Goal: Task Accomplishment & Management: Use online tool/utility

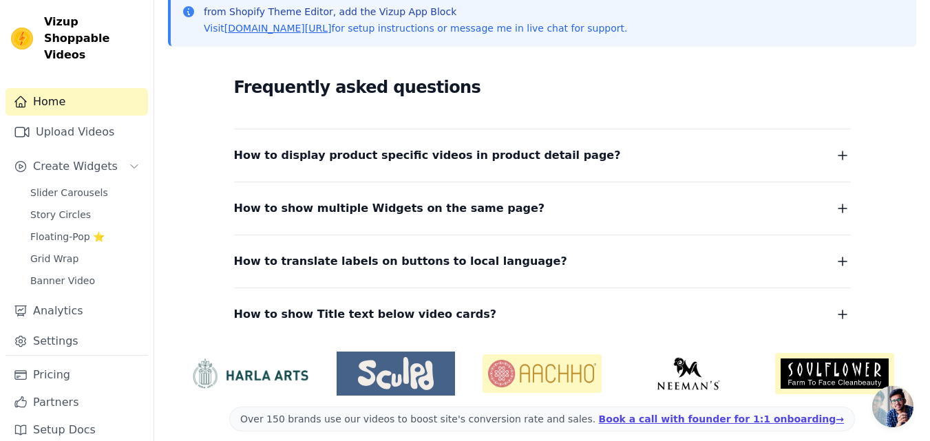
scroll to position [331, 0]
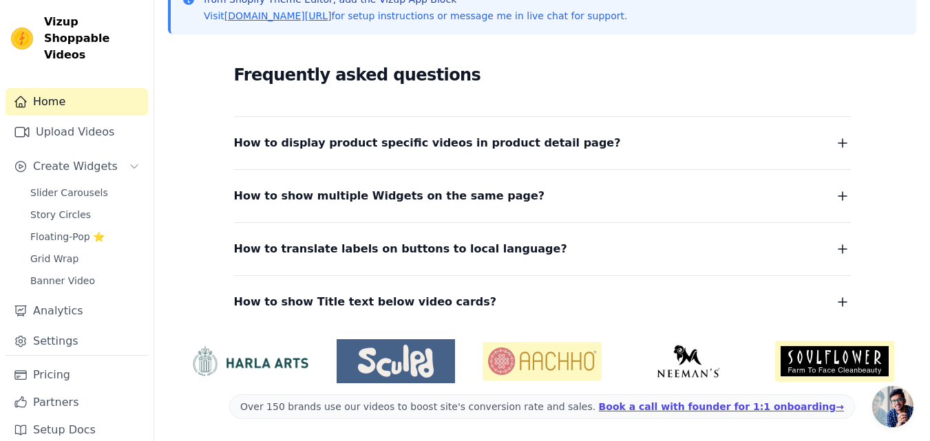
click at [844, 304] on icon "button" at bounding box center [843, 302] width 17 height 17
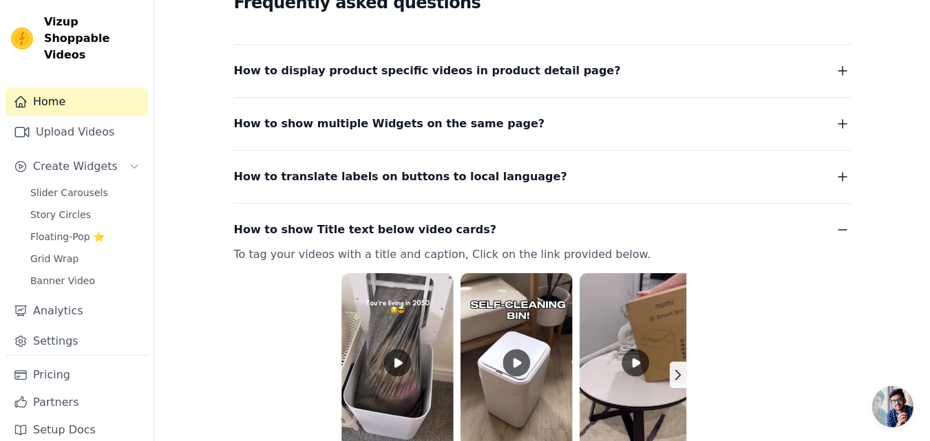
scroll to position [469, 0]
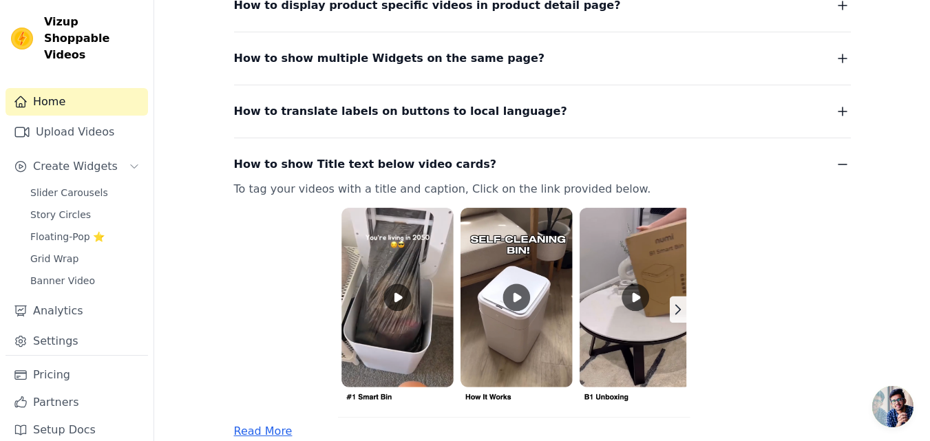
click at [841, 111] on icon "button" at bounding box center [843, 111] width 17 height 17
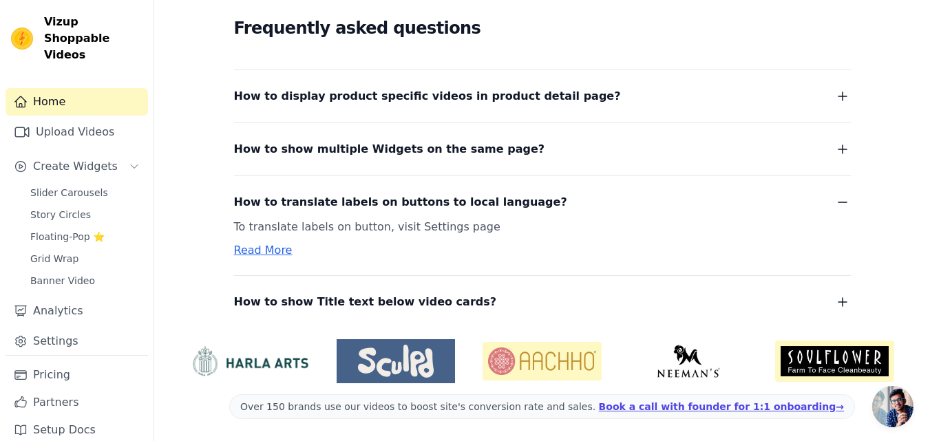
scroll to position [378, 0]
click at [846, 143] on icon "button" at bounding box center [843, 149] width 17 height 17
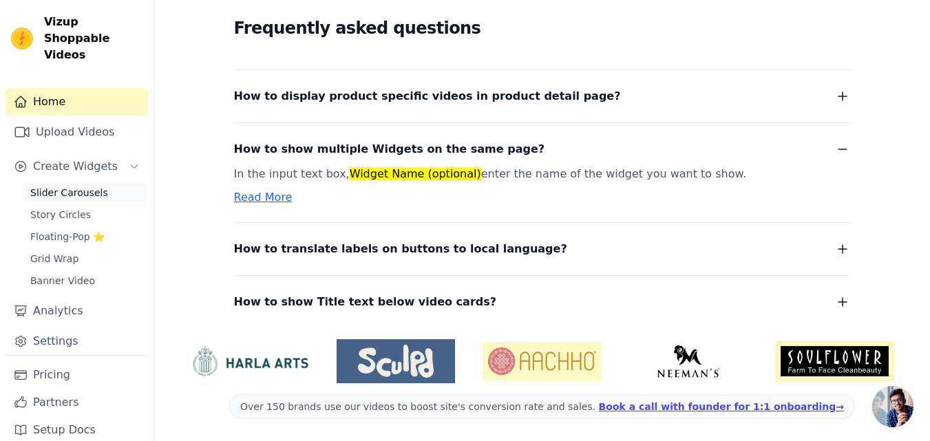
click at [60, 186] on span "Slider Carousels" at bounding box center [69, 193] width 78 height 14
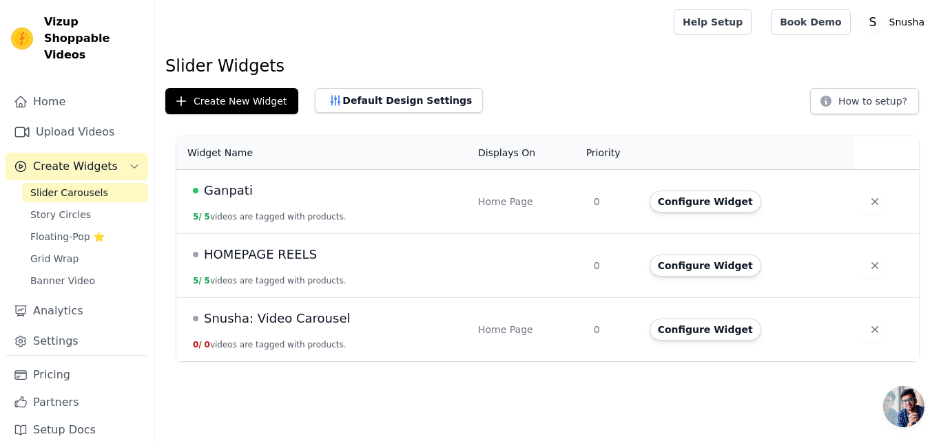
click at [225, 192] on span "Ganpati" at bounding box center [228, 190] width 49 height 19
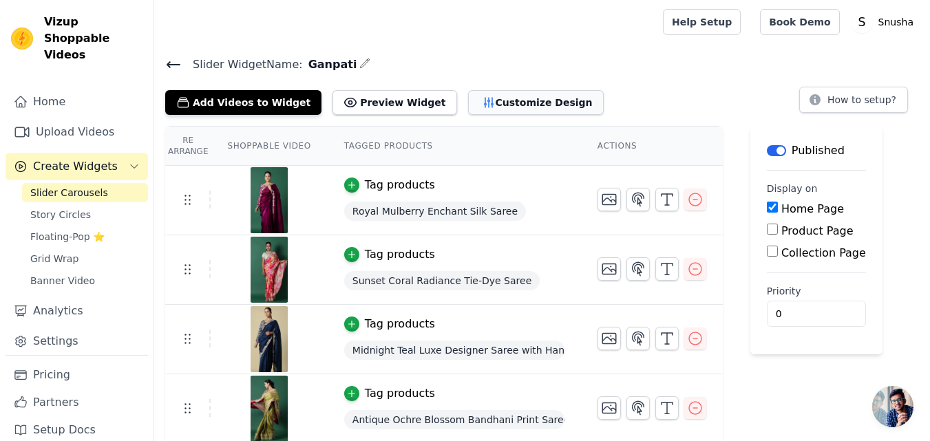
click at [468, 102] on button "Customize Design" at bounding box center [536, 102] width 136 height 25
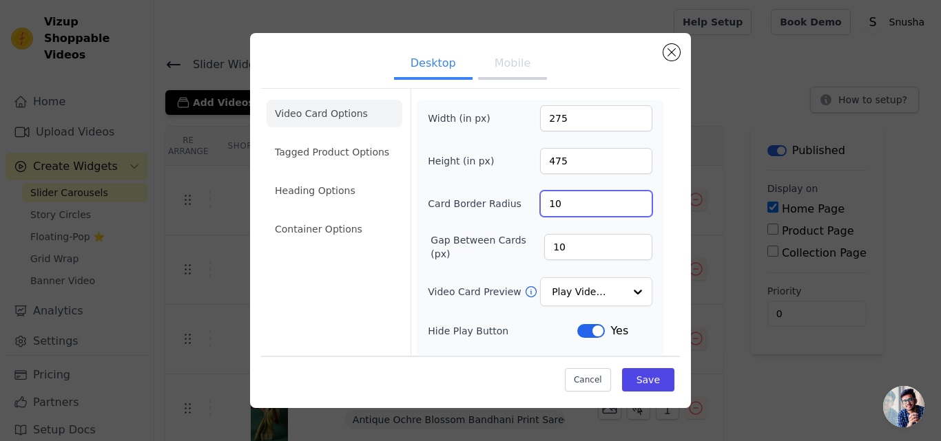
drag, startPoint x: 558, startPoint y: 204, endPoint x: 539, endPoint y: 200, distance: 19.6
click at [540, 200] on input "10" at bounding box center [596, 204] width 112 height 26
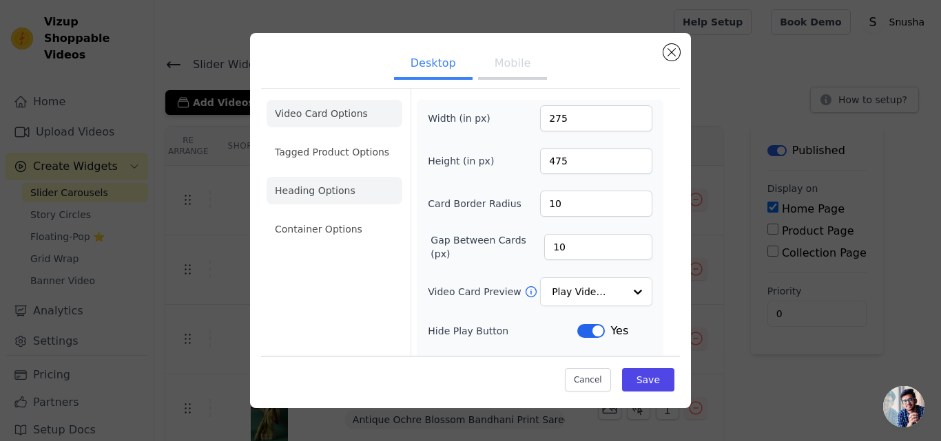
click at [344, 200] on li "Heading Options" at bounding box center [335, 191] width 136 height 28
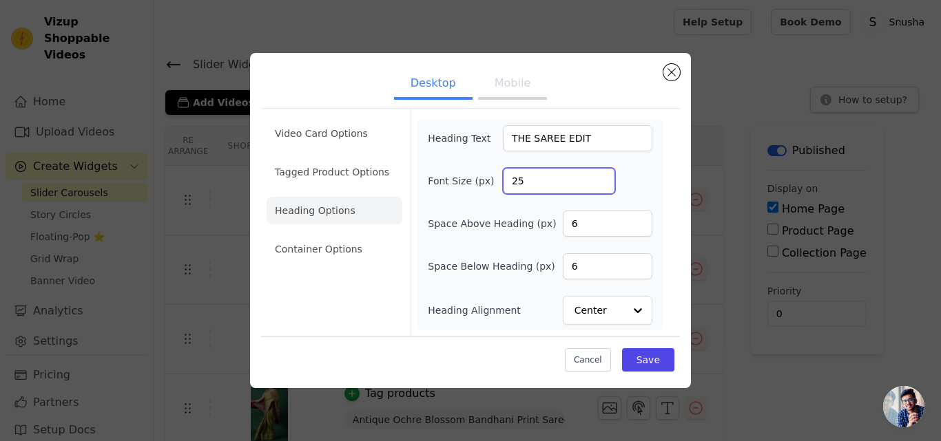
drag, startPoint x: 537, startPoint y: 178, endPoint x: 506, endPoint y: 178, distance: 31.0
click at [506, 178] on input "25" at bounding box center [559, 181] width 112 height 26
type input "50"
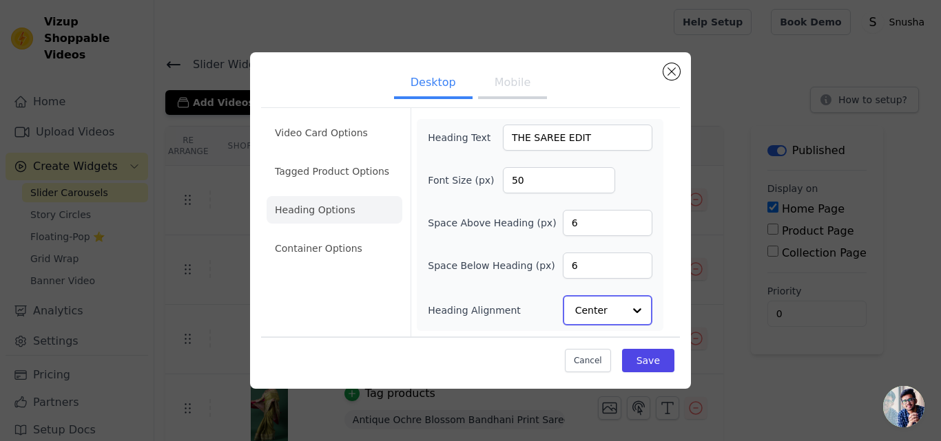
click at [638, 311] on div at bounding box center [637, 311] width 28 height 28
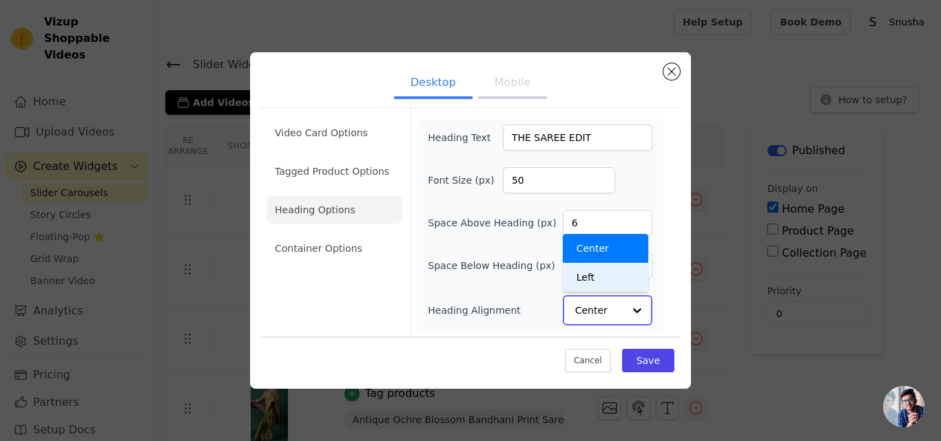
click at [603, 274] on div "Left" at bounding box center [605, 277] width 85 height 29
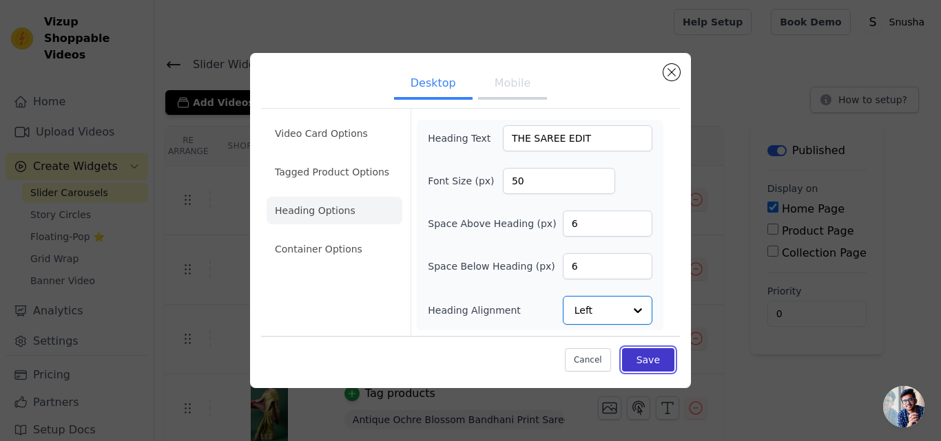
click at [652, 359] on button "Save" at bounding box center [648, 359] width 52 height 23
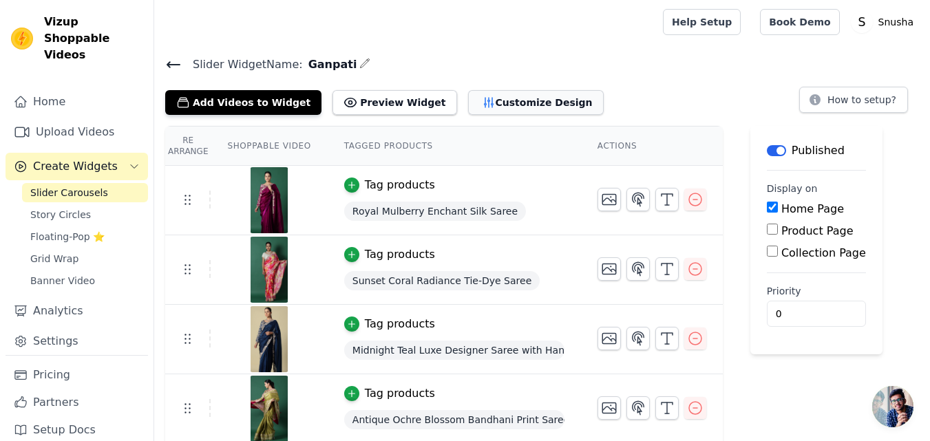
click at [480, 98] on button "Customize Design" at bounding box center [536, 102] width 136 height 25
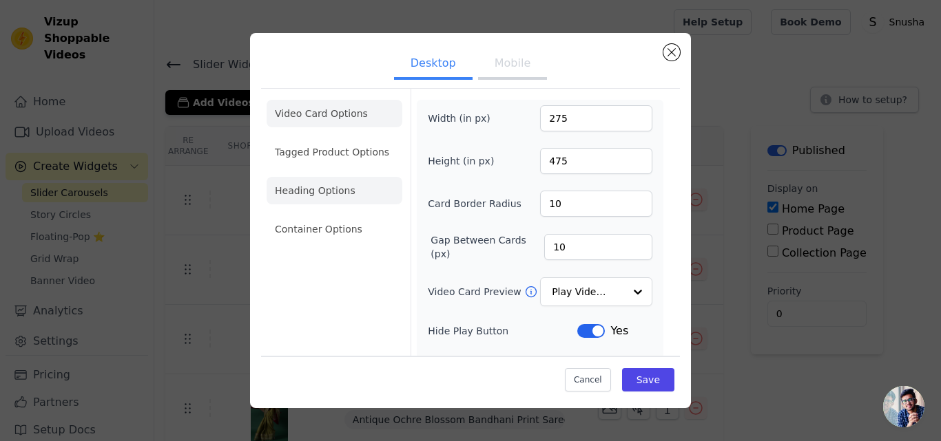
click at [314, 195] on li "Heading Options" at bounding box center [335, 191] width 136 height 28
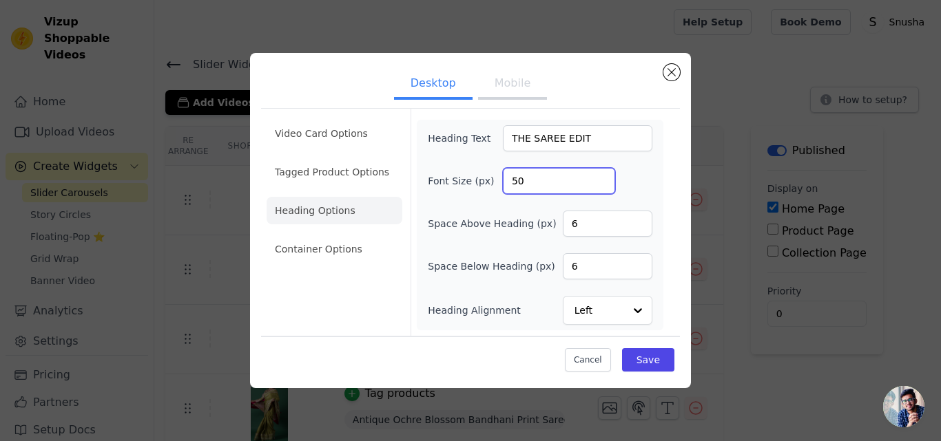
click at [510, 180] on input "50" at bounding box center [559, 181] width 112 height 26
type input "40"
click at [657, 357] on button "Save" at bounding box center [648, 359] width 52 height 23
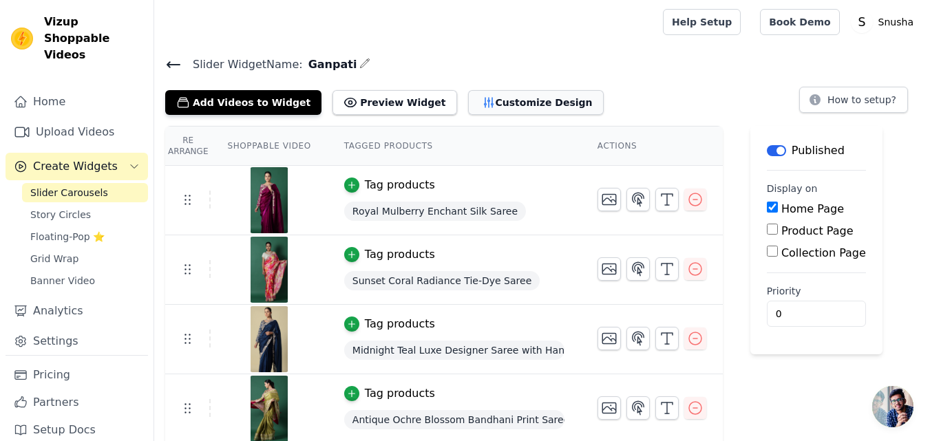
click at [472, 98] on button "Customize Design" at bounding box center [536, 102] width 136 height 25
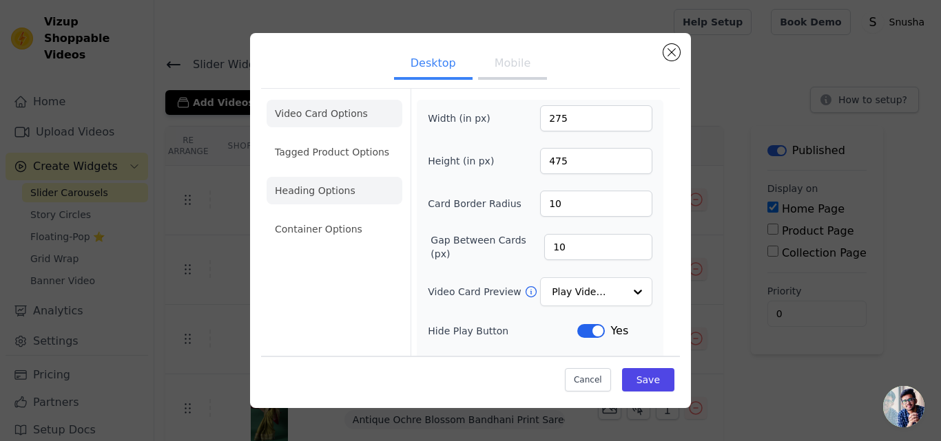
click at [295, 197] on li "Heading Options" at bounding box center [335, 191] width 136 height 28
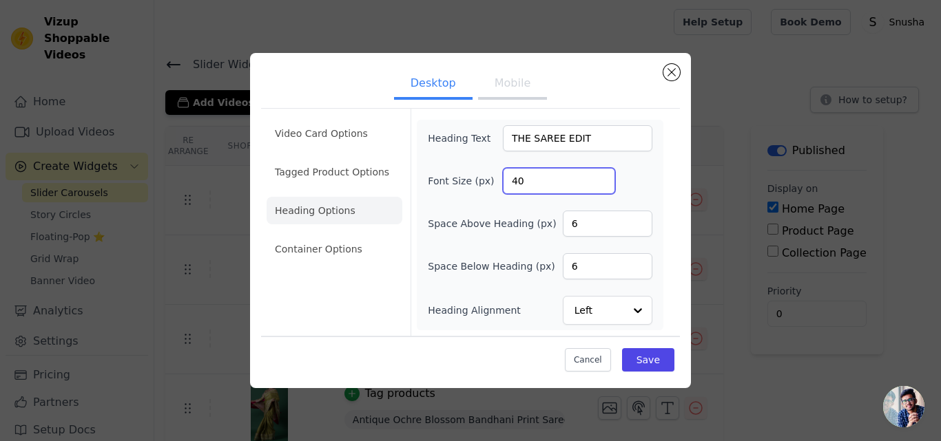
drag, startPoint x: 521, startPoint y: 180, endPoint x: 513, endPoint y: 180, distance: 7.6
click at [513, 180] on input "40" at bounding box center [559, 181] width 112 height 26
type input "35"
click at [662, 357] on button "Save" at bounding box center [648, 359] width 52 height 23
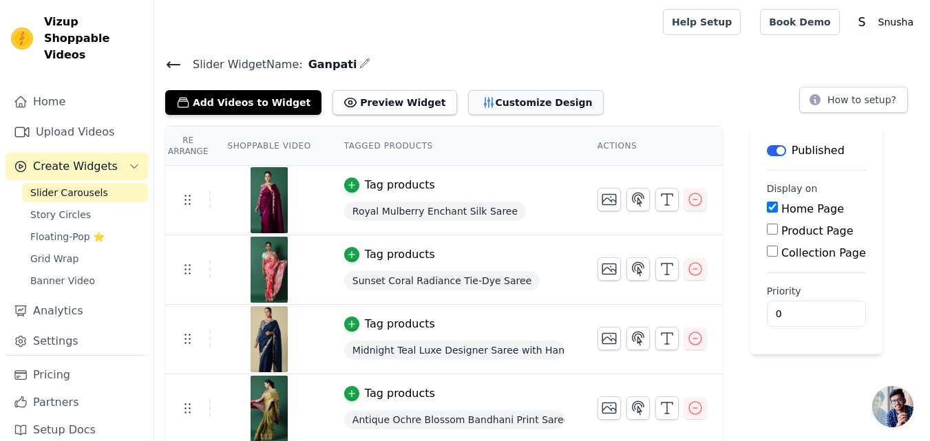
click at [470, 94] on button "Customize Design" at bounding box center [536, 102] width 136 height 25
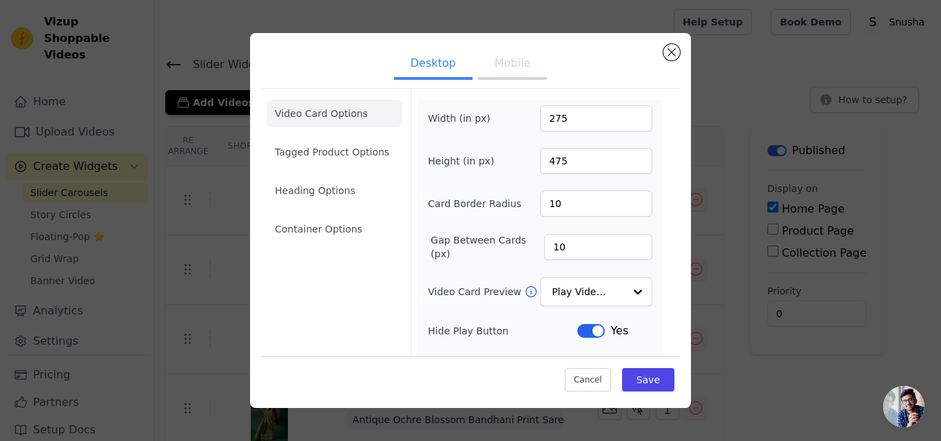
click at [503, 63] on button "Mobile" at bounding box center [512, 65] width 69 height 30
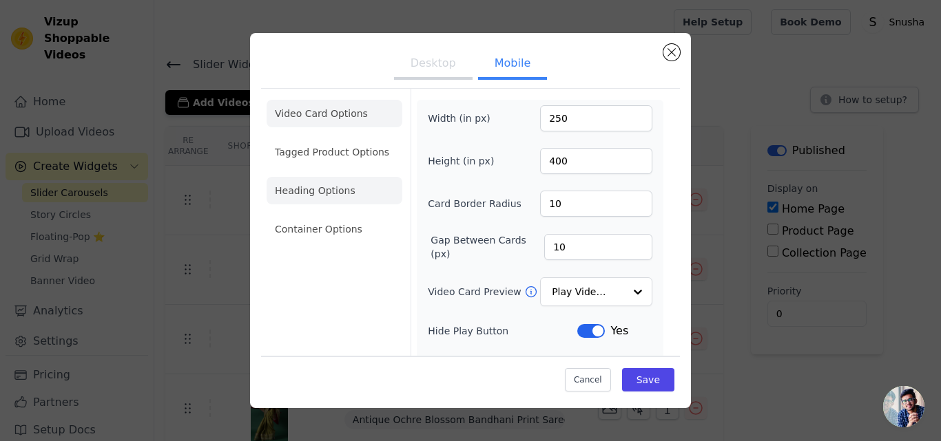
click at [338, 192] on li "Heading Options" at bounding box center [335, 191] width 136 height 28
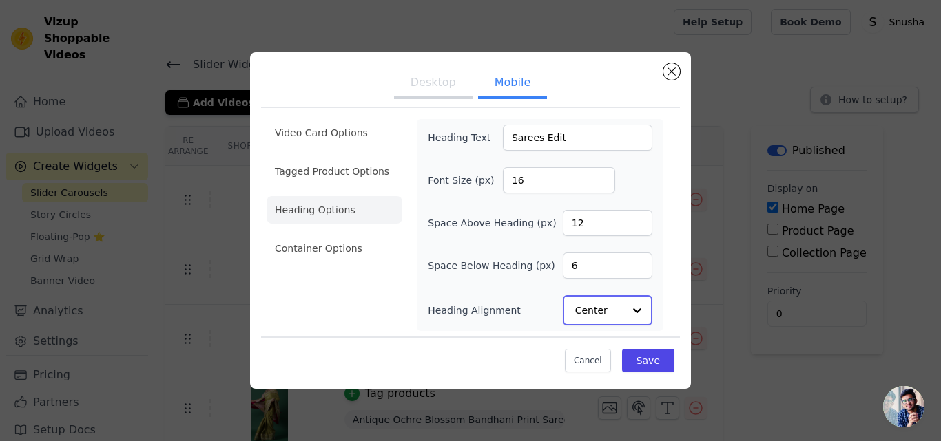
click at [634, 313] on div at bounding box center [637, 311] width 28 height 28
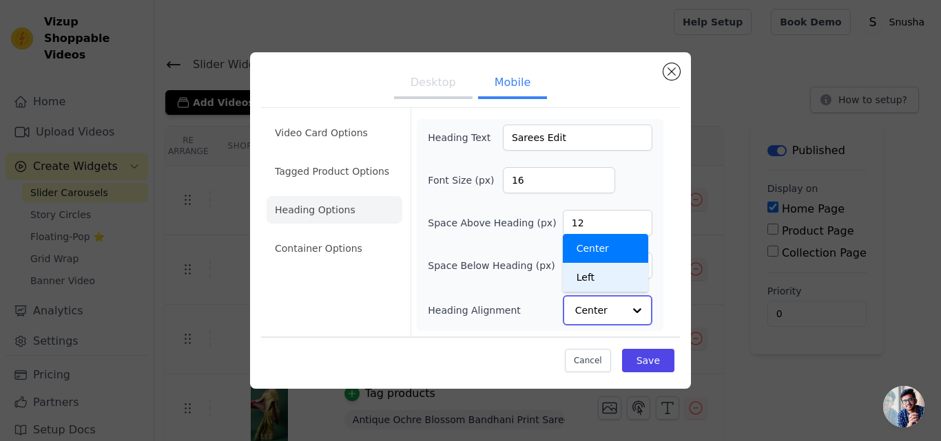
click at [605, 273] on div "Left" at bounding box center [605, 277] width 85 height 29
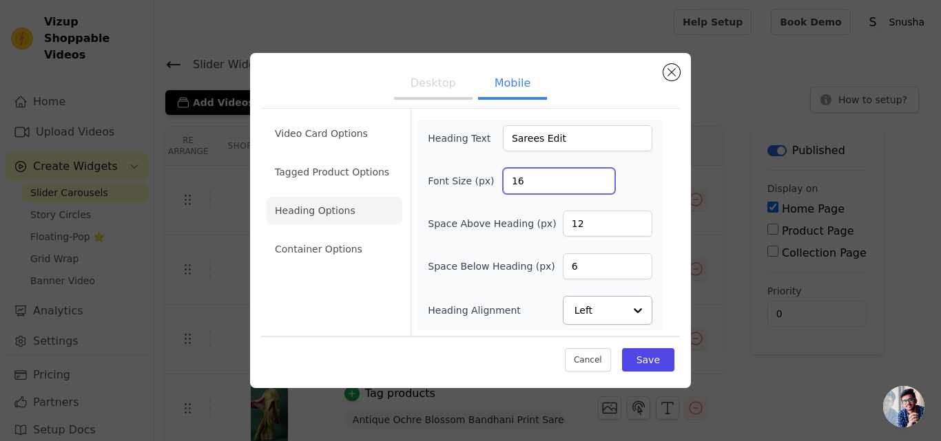
drag, startPoint x: 545, startPoint y: 185, endPoint x: 503, endPoint y: 176, distance: 43.5
click at [503, 176] on input "16" at bounding box center [559, 181] width 112 height 26
type input "35"
click at [515, 139] on input "Sarees Edit" at bounding box center [577, 138] width 149 height 26
click at [513, 137] on input "Sarees Edit" at bounding box center [577, 138] width 149 height 26
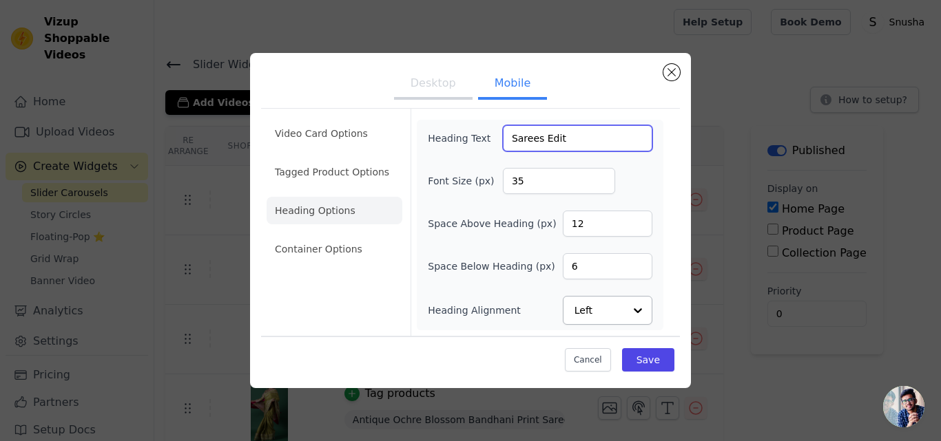
drag, startPoint x: 575, startPoint y: 140, endPoint x: 491, endPoint y: 124, distance: 85.6
click at [491, 124] on div "Heading Text Sarees Edit Font Size (px) 35 Space Above Heading (px) 12 Space Be…" at bounding box center [540, 225] width 247 height 211
type input "THE SAREE EDIT"
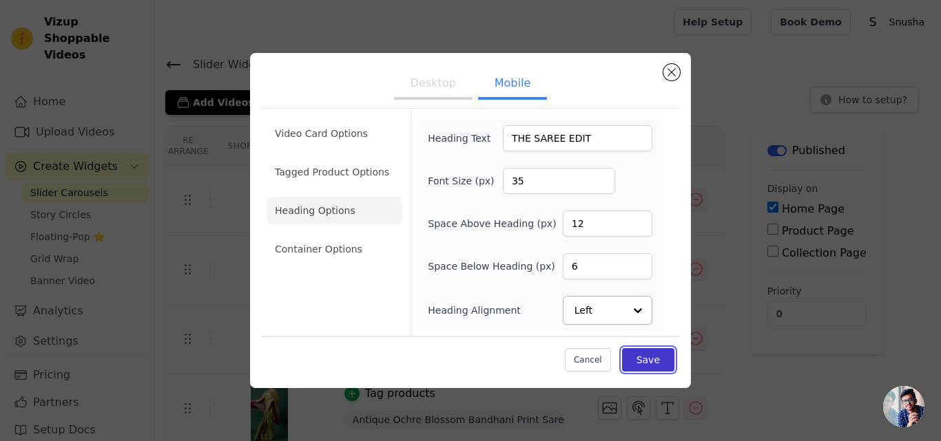
click at [655, 356] on button "Save" at bounding box center [648, 359] width 52 height 23
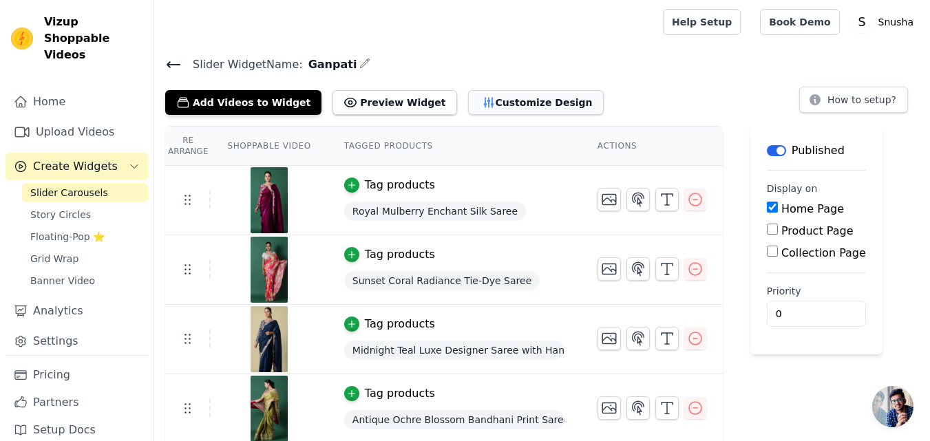
click at [484, 103] on icon "button" at bounding box center [488, 103] width 9 height 10
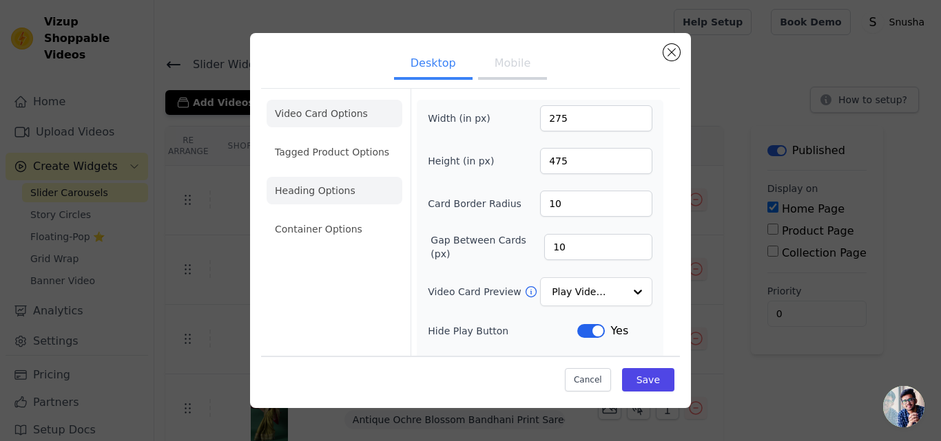
click at [306, 196] on li "Heading Options" at bounding box center [335, 191] width 136 height 28
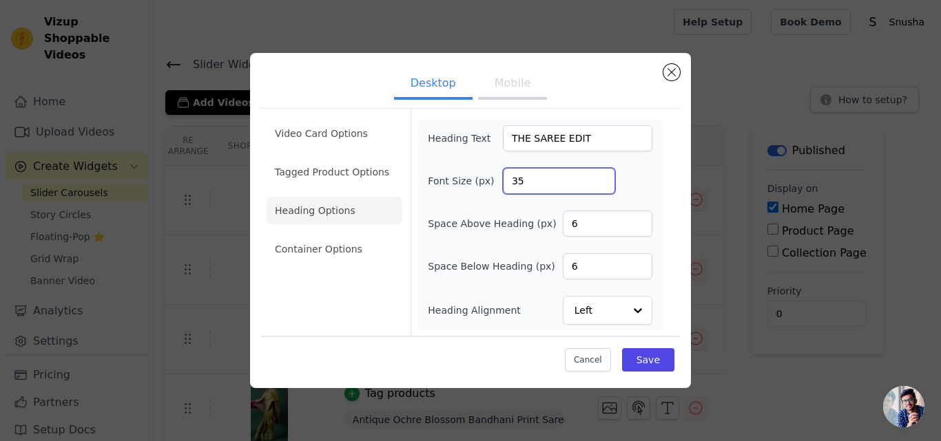
drag, startPoint x: 524, startPoint y: 185, endPoint x: 502, endPoint y: 180, distance: 22.4
click at [503, 180] on input "35" at bounding box center [559, 181] width 112 height 26
type input "25"
click at [523, 83] on button "Mobile" at bounding box center [512, 85] width 69 height 30
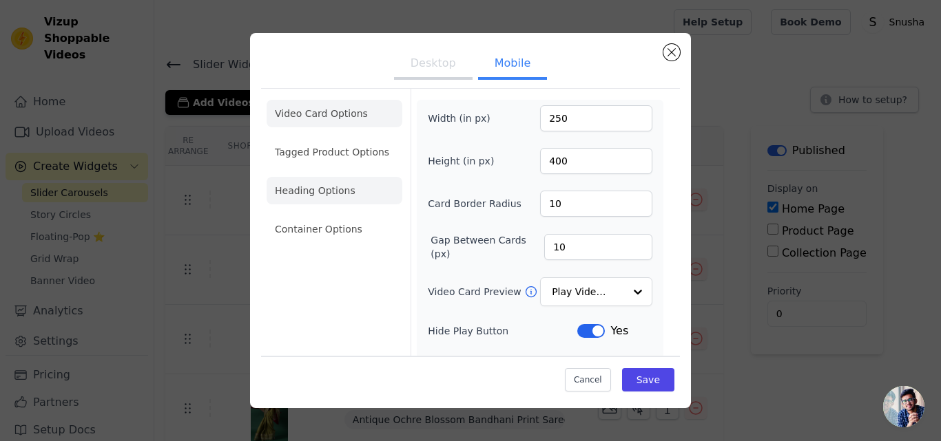
click at [314, 193] on li "Heading Options" at bounding box center [335, 191] width 136 height 28
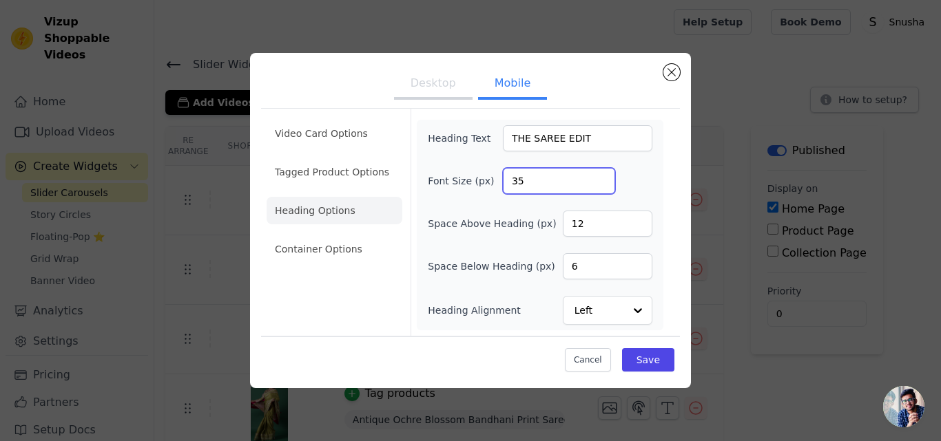
drag, startPoint x: 518, startPoint y: 180, endPoint x: 508, endPoint y: 178, distance: 9.7
click at [508, 178] on input "35" at bounding box center [559, 181] width 112 height 26
type input "25"
click at [657, 357] on button "Save" at bounding box center [648, 359] width 52 height 23
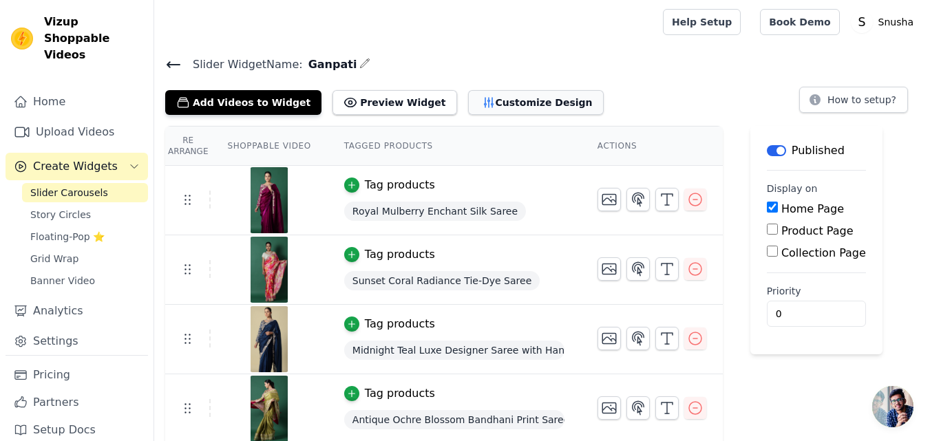
click at [512, 94] on button "Customize Design" at bounding box center [536, 102] width 136 height 25
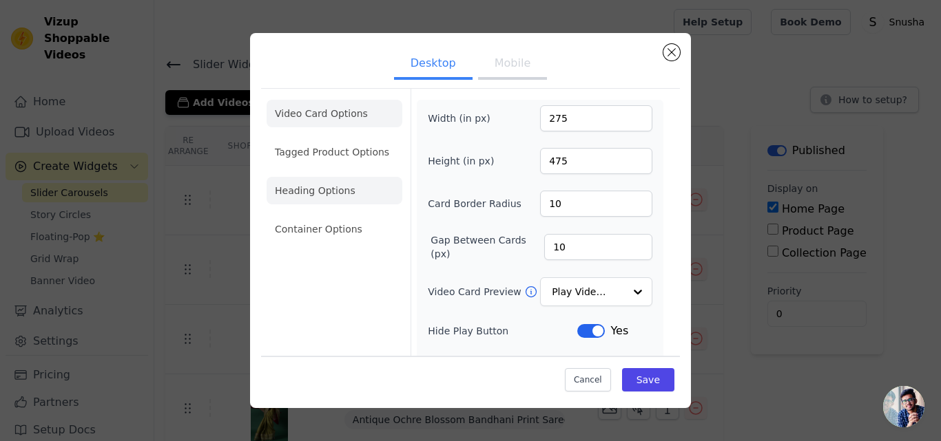
click at [313, 195] on li "Heading Options" at bounding box center [335, 191] width 136 height 28
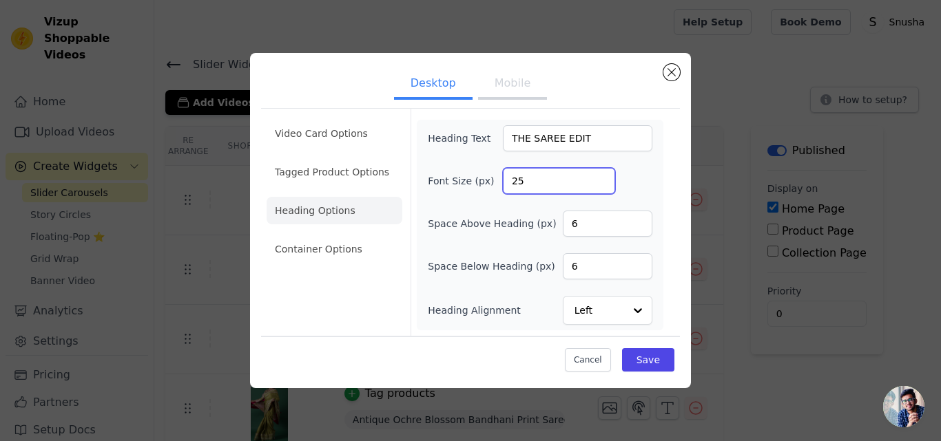
drag, startPoint x: 532, startPoint y: 181, endPoint x: 516, endPoint y: 178, distance: 16.8
click at [516, 178] on input "25" at bounding box center [559, 181] width 112 height 26
type input "28"
click at [508, 93] on button "Mobile" at bounding box center [512, 85] width 69 height 30
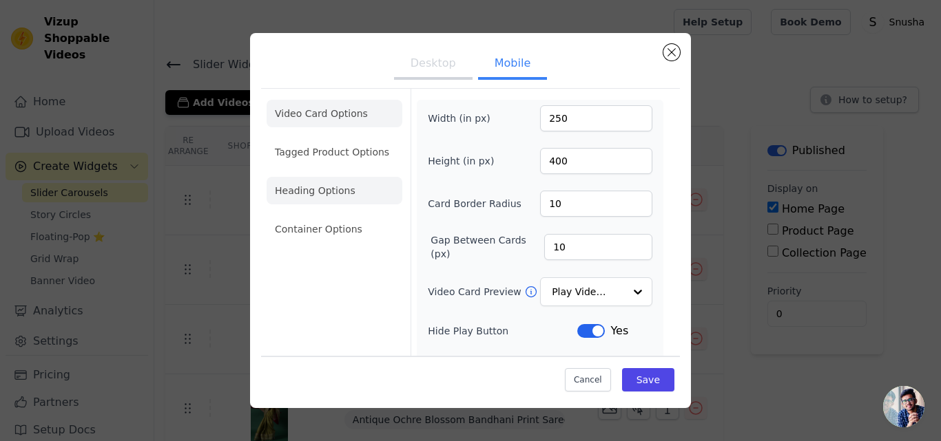
click at [313, 191] on li "Heading Options" at bounding box center [335, 191] width 136 height 28
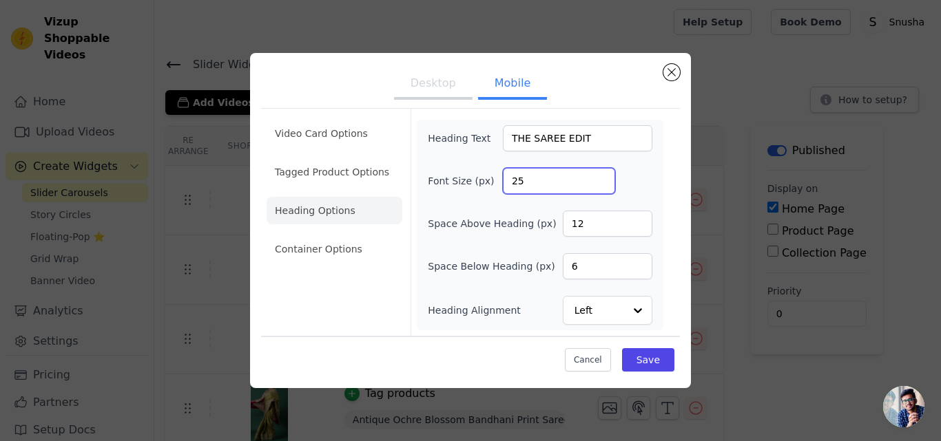
drag, startPoint x: 528, startPoint y: 185, endPoint x: 517, endPoint y: 179, distance: 11.7
click at [517, 179] on input "25" at bounding box center [559, 181] width 112 height 26
type input "28"
click at [649, 355] on button "Save" at bounding box center [648, 359] width 52 height 23
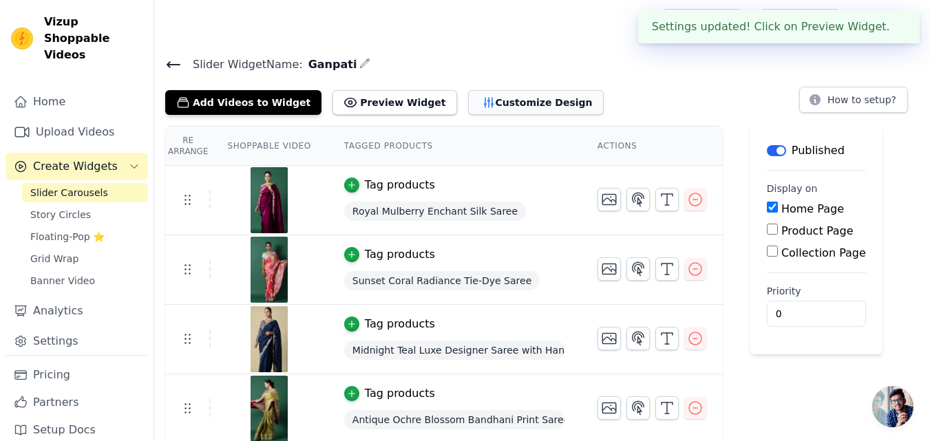
click at [512, 101] on button "Customize Design" at bounding box center [536, 102] width 136 height 25
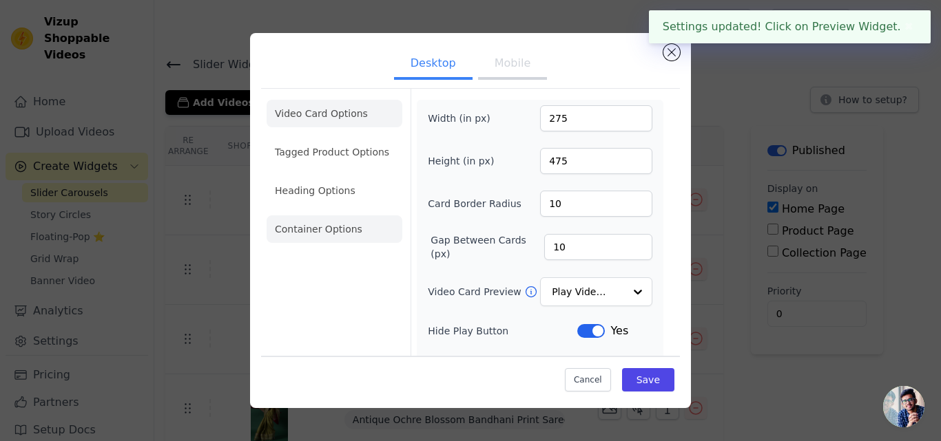
click at [341, 233] on li "Container Options" at bounding box center [335, 230] width 136 height 28
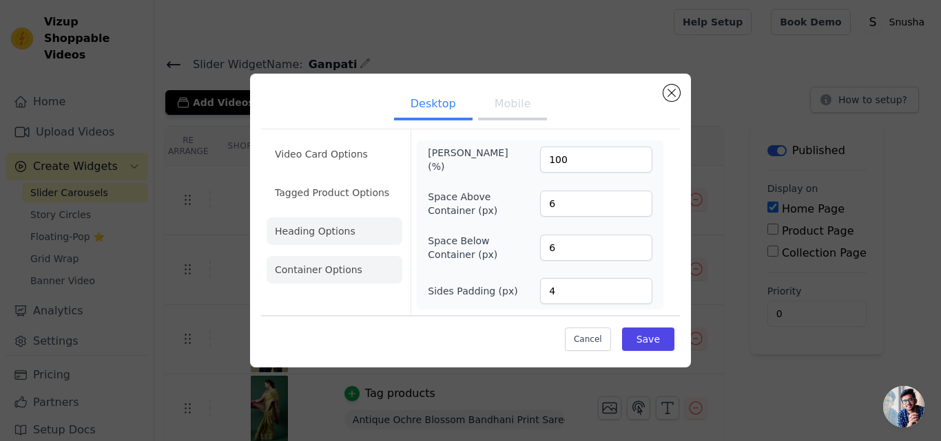
click at [325, 234] on li "Heading Options" at bounding box center [335, 232] width 136 height 28
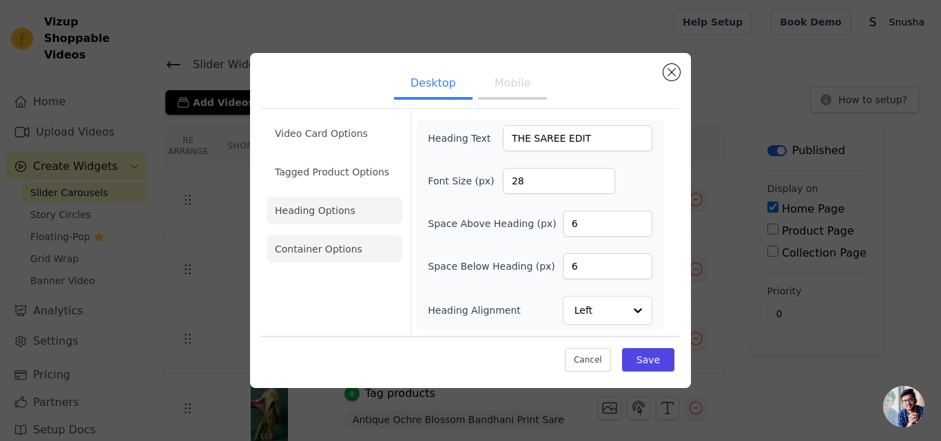
click at [323, 251] on li "Container Options" at bounding box center [335, 250] width 136 height 28
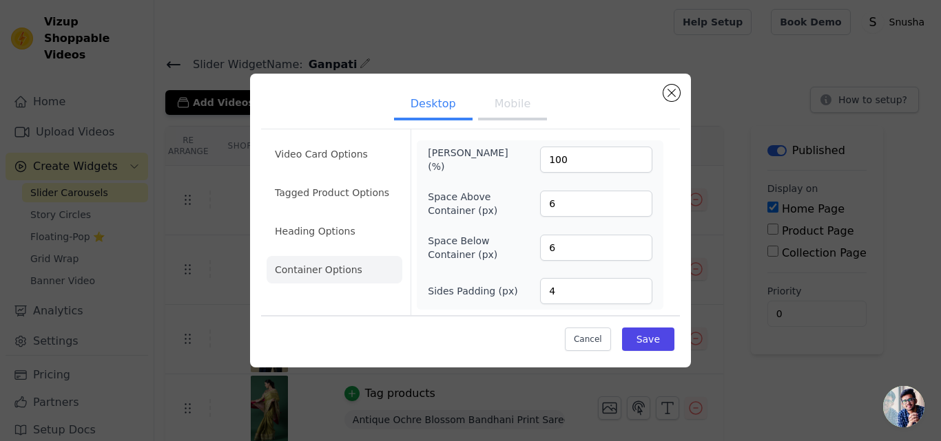
click at [522, 113] on button "Mobile" at bounding box center [512, 105] width 69 height 30
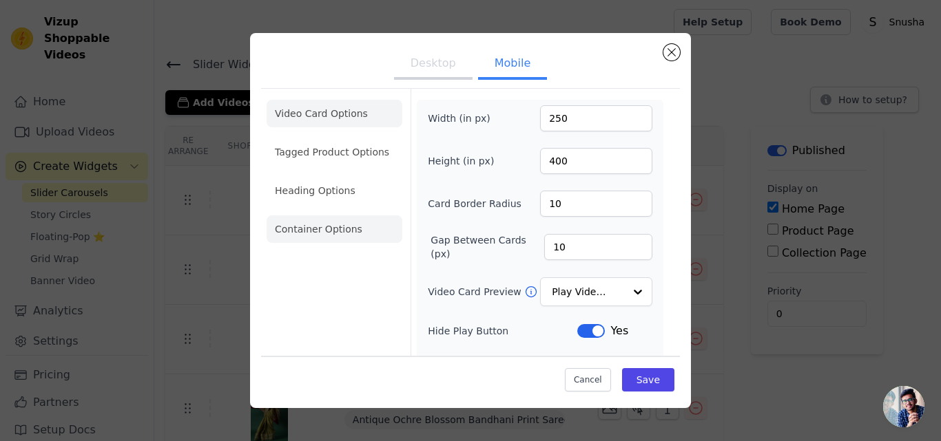
click at [331, 229] on li "Container Options" at bounding box center [335, 230] width 136 height 28
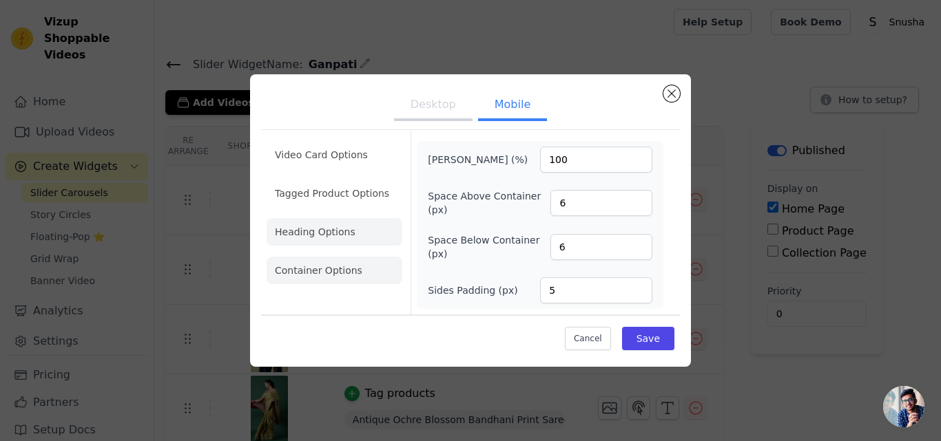
click at [323, 242] on li "Heading Options" at bounding box center [335, 232] width 136 height 28
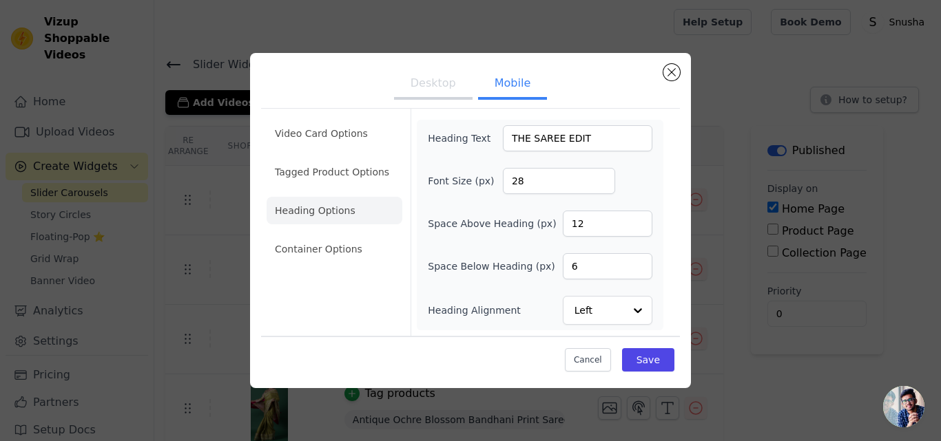
click at [442, 81] on button "Desktop" at bounding box center [433, 85] width 79 height 30
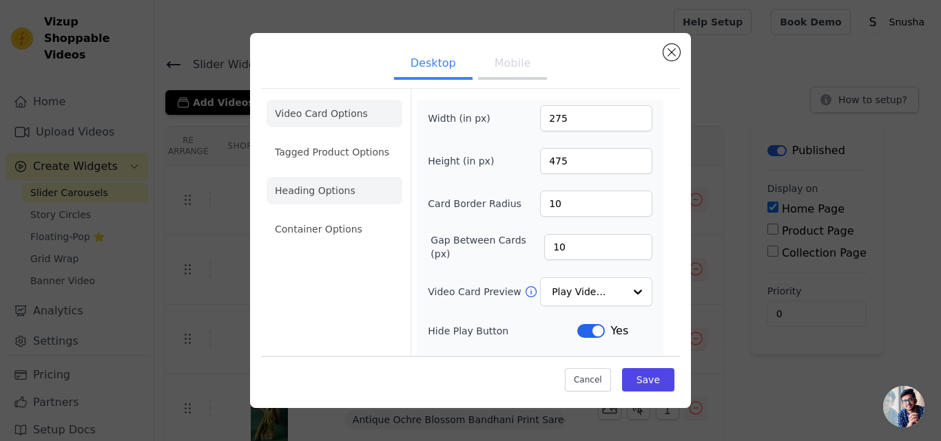
click at [310, 191] on li "Heading Options" at bounding box center [335, 191] width 136 height 28
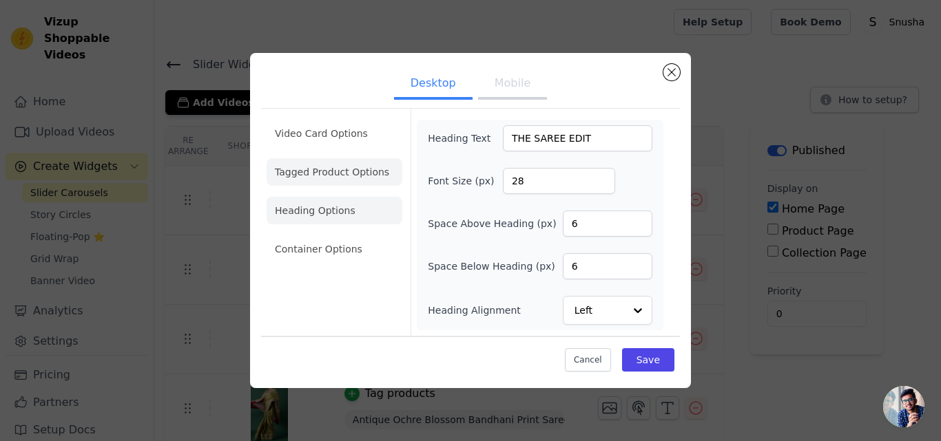
click at [325, 236] on li "Tagged Product Options" at bounding box center [335, 250] width 136 height 28
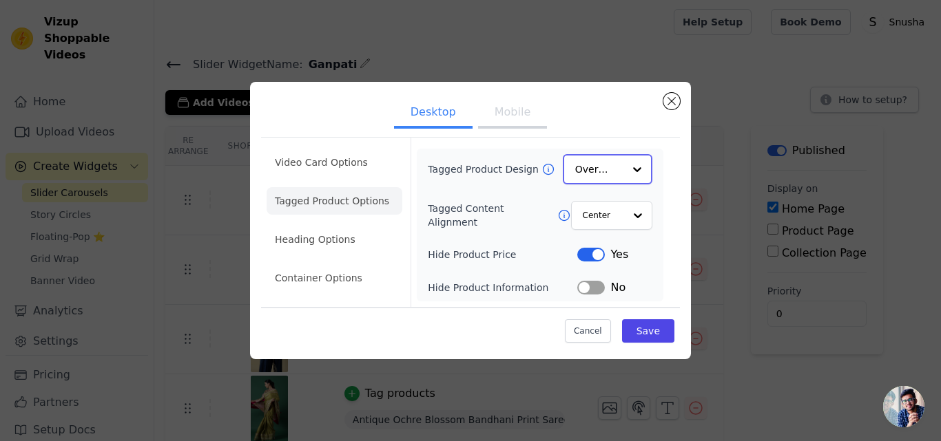
click at [644, 171] on div at bounding box center [637, 170] width 28 height 28
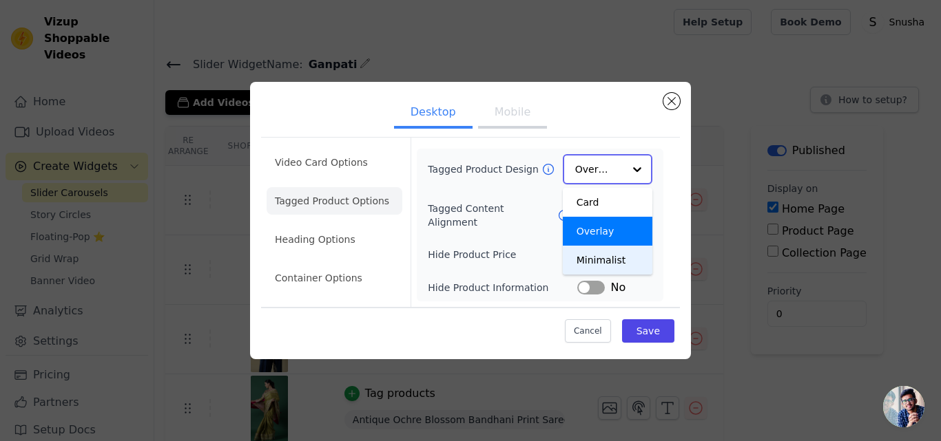
click at [629, 263] on div "Minimalist" at bounding box center [608, 260] width 90 height 29
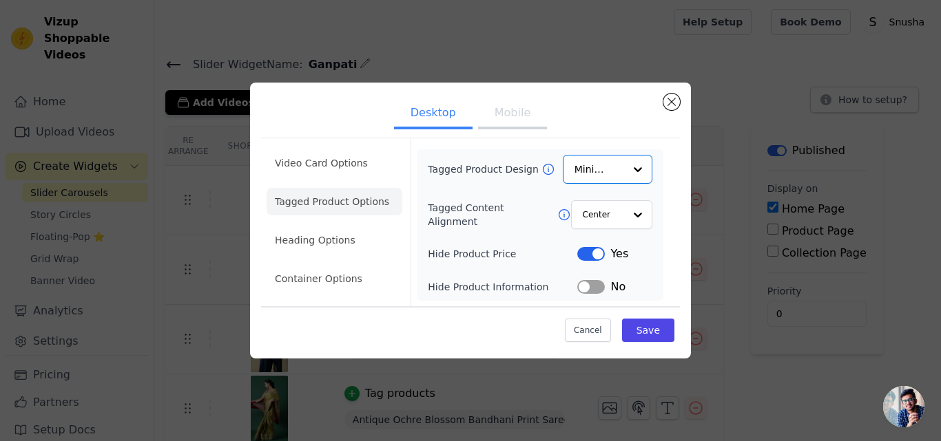
click at [586, 257] on button "Label" at bounding box center [591, 254] width 28 height 14
click at [645, 332] on button "Save" at bounding box center [648, 330] width 52 height 23
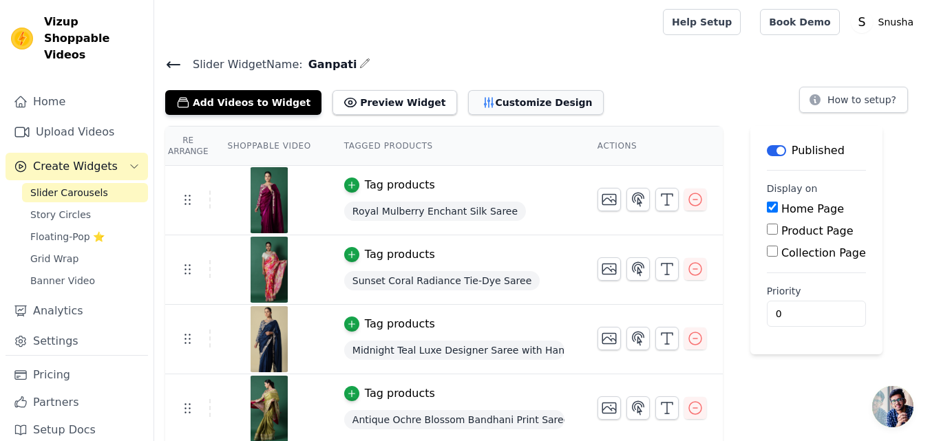
click at [468, 100] on button "Customize Design" at bounding box center [536, 102] width 136 height 25
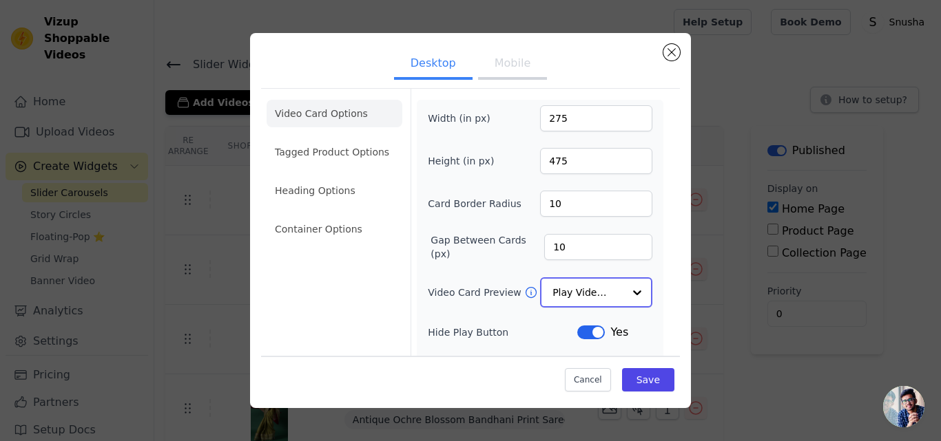
click at [631, 290] on div at bounding box center [637, 293] width 28 height 28
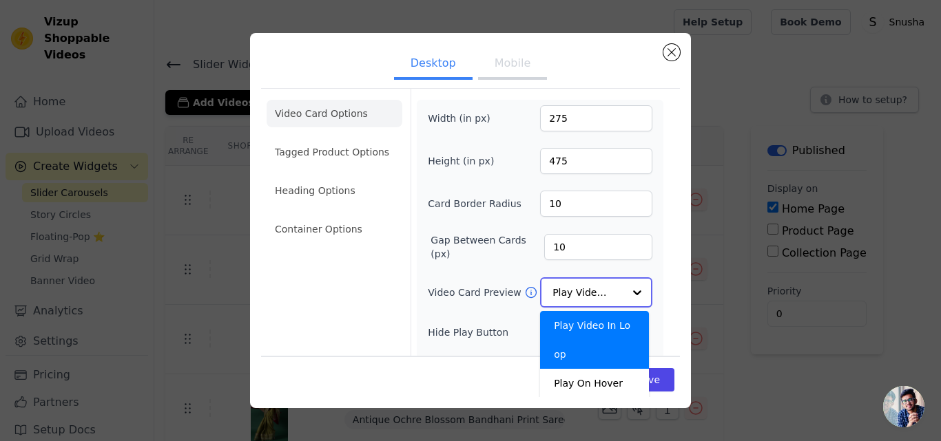
click at [631, 290] on div at bounding box center [637, 293] width 28 height 28
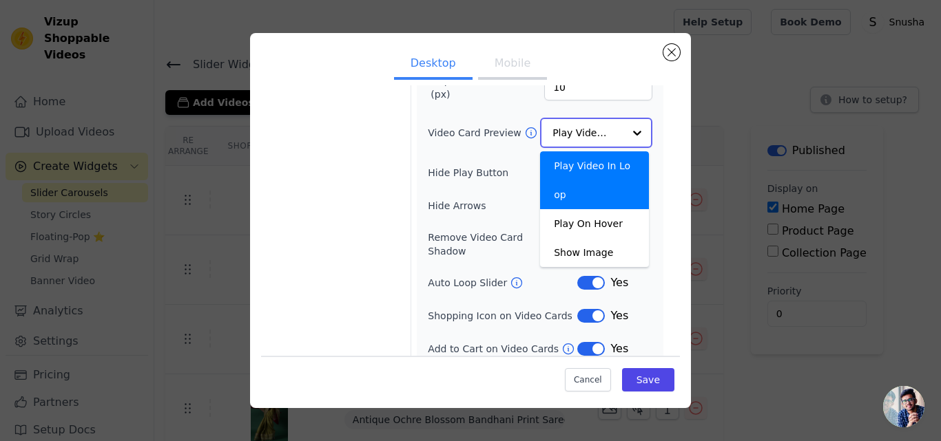
click at [621, 163] on div "Play Video In Loop" at bounding box center [594, 181] width 109 height 58
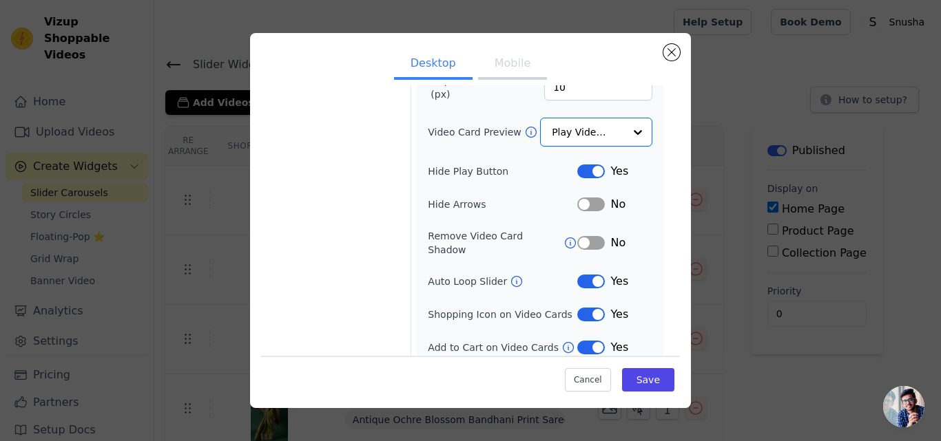
scroll to position [158, 0]
click at [579, 173] on button "Label" at bounding box center [591, 173] width 28 height 14
click at [589, 171] on button "Label" at bounding box center [591, 173] width 28 height 14
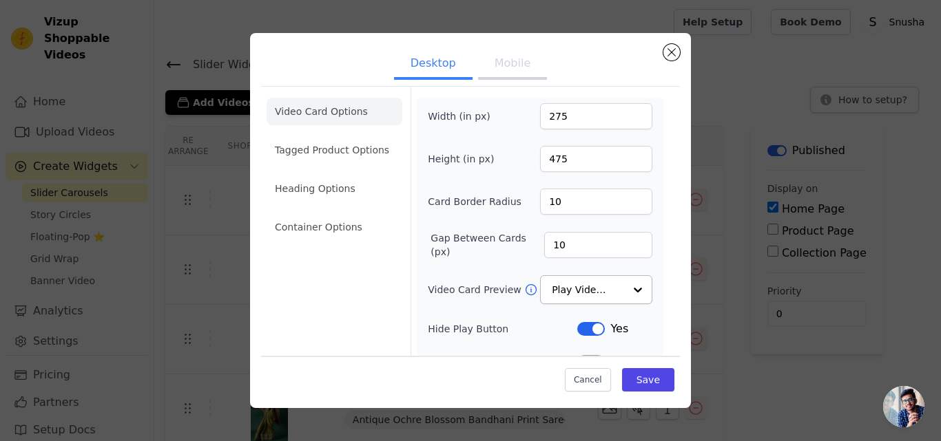
scroll to position [0, 0]
click at [491, 73] on button "Mobile" at bounding box center [512, 65] width 69 height 30
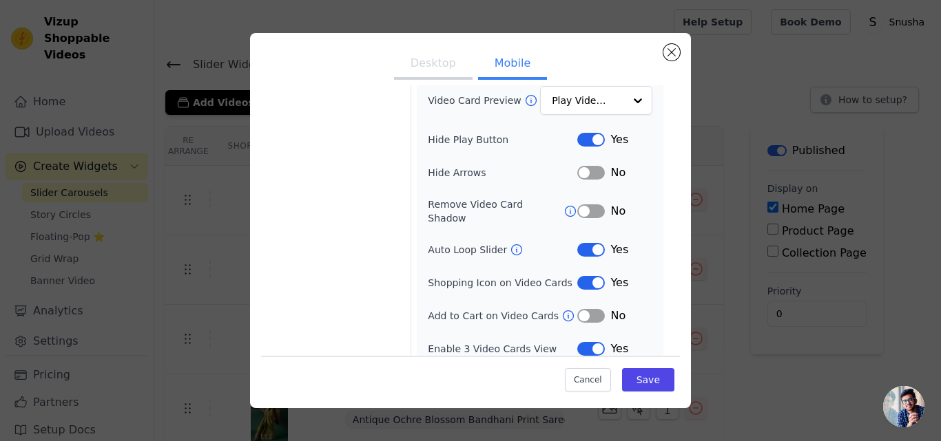
click at [594, 309] on button "Label" at bounding box center [591, 316] width 28 height 14
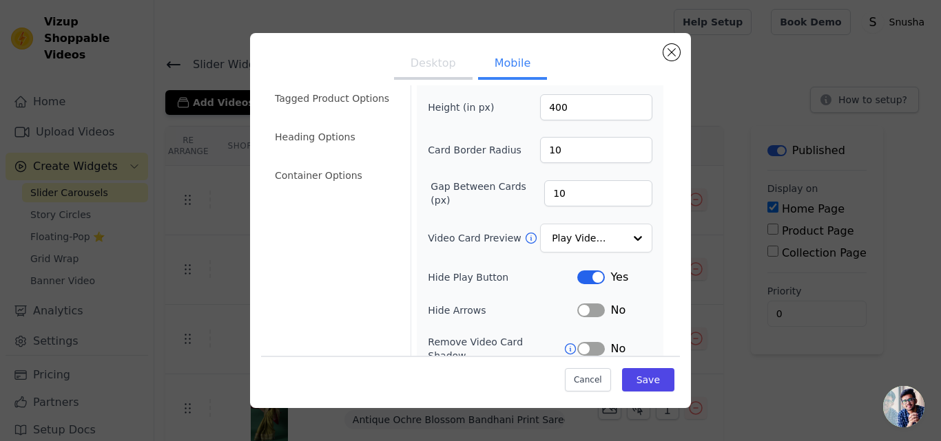
scroll to position [0, 0]
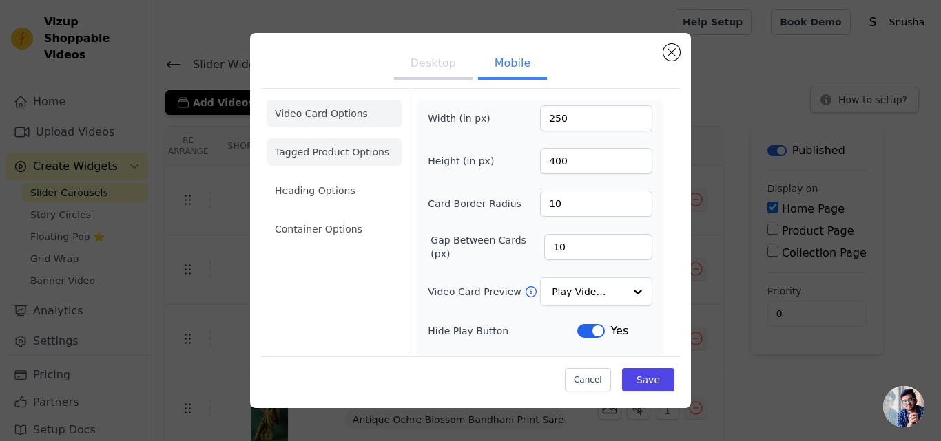
click at [315, 216] on li "Tagged Product Options" at bounding box center [335, 230] width 136 height 28
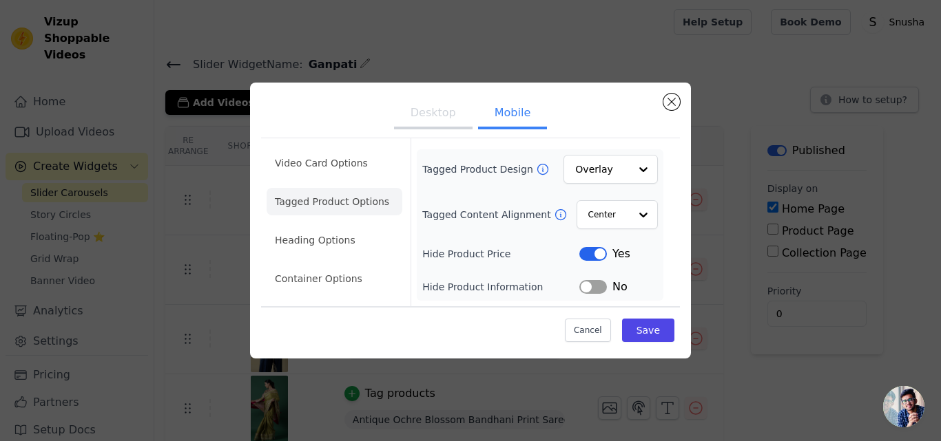
click at [586, 253] on button "Label" at bounding box center [593, 254] width 28 height 14
click at [300, 246] on li "Heading Options" at bounding box center [335, 241] width 136 height 28
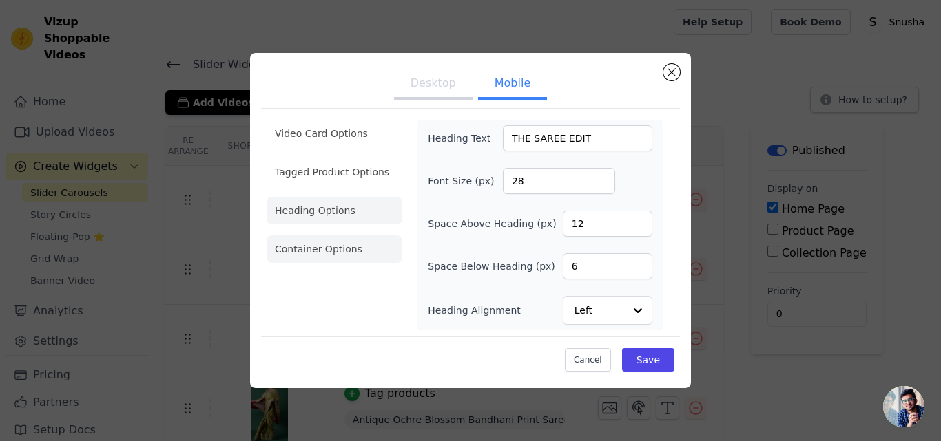
click at [300, 248] on li "Container Options" at bounding box center [335, 250] width 136 height 28
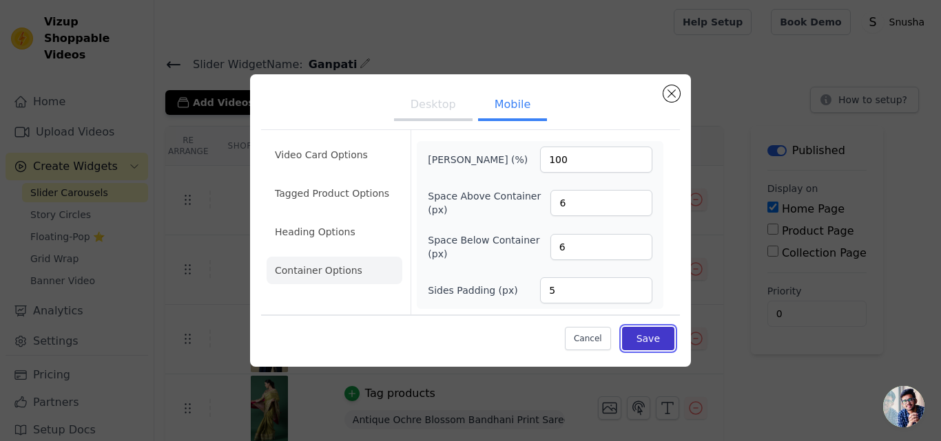
click at [637, 345] on button "Save" at bounding box center [648, 338] width 52 height 23
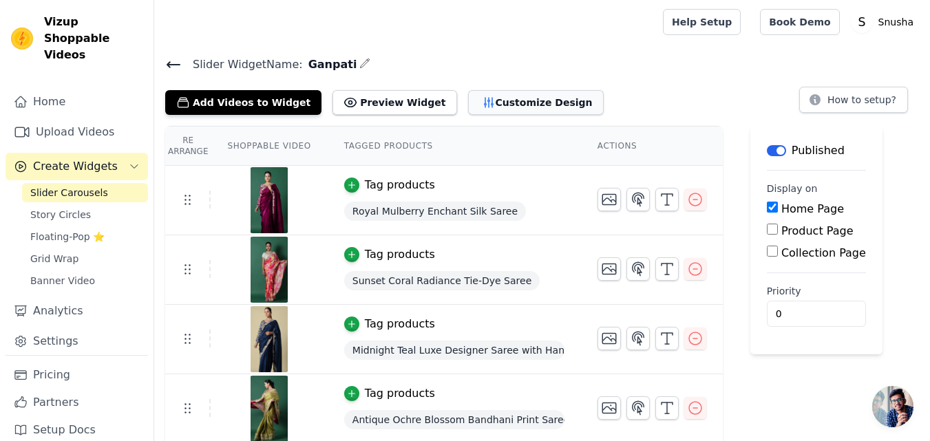
click at [468, 99] on button "Customize Design" at bounding box center [536, 102] width 136 height 25
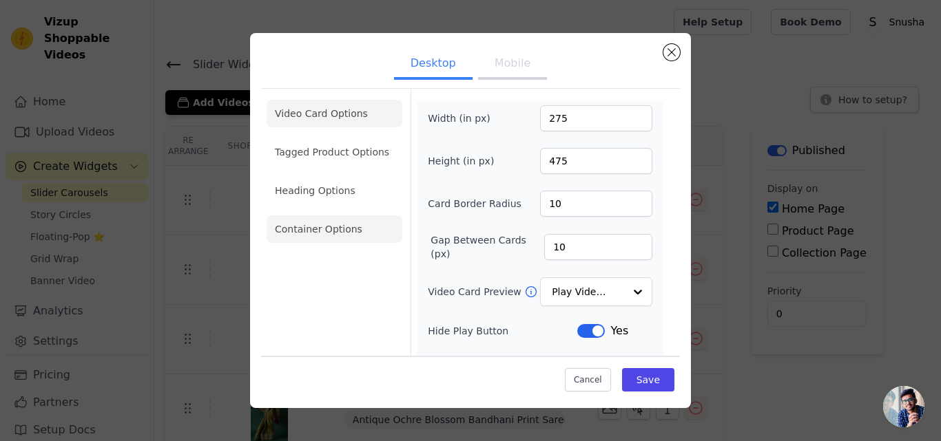
click at [318, 231] on li "Container Options" at bounding box center [335, 230] width 136 height 28
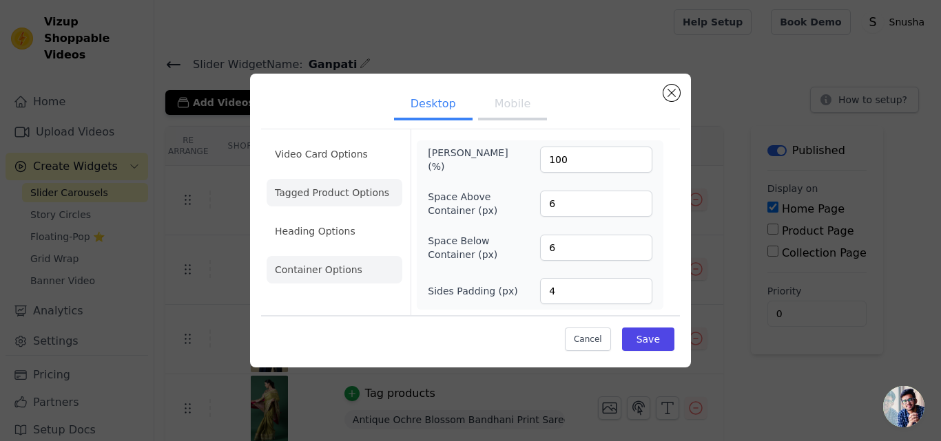
click at [320, 256] on li "Tagged Product Options" at bounding box center [335, 270] width 136 height 28
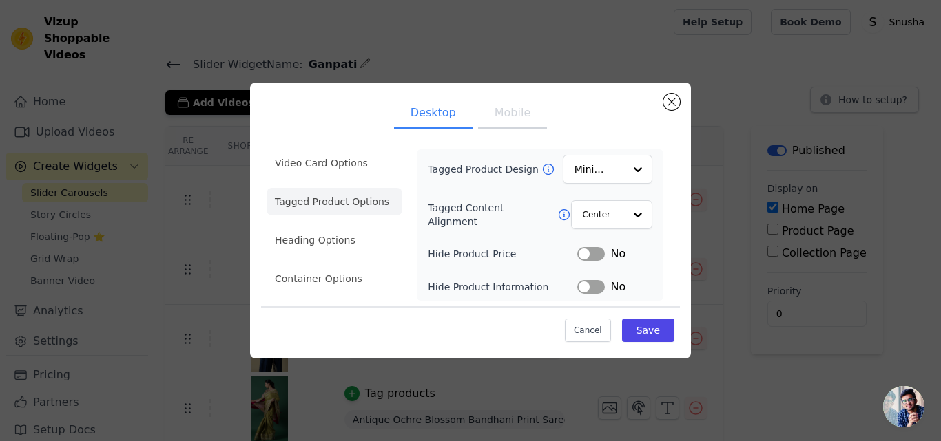
click at [529, 112] on button "Mobile" at bounding box center [512, 114] width 69 height 30
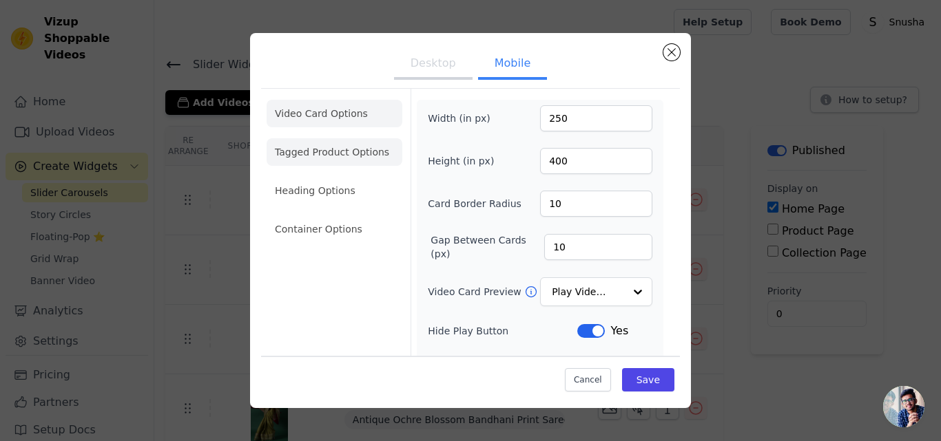
click at [331, 216] on li "Tagged Product Options" at bounding box center [335, 230] width 136 height 28
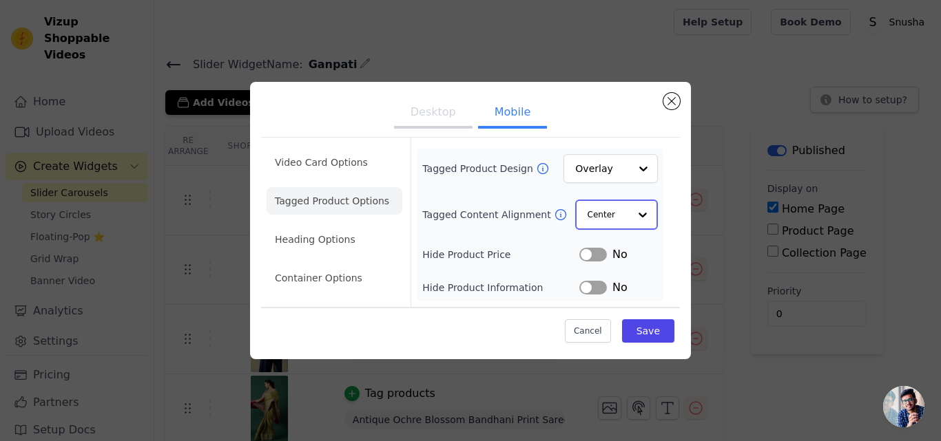
click at [614, 215] on input "Tagged Content Alignment" at bounding box center [607, 215] width 41 height 28
click at [610, 278] on div "Left" at bounding box center [614, 276] width 79 height 29
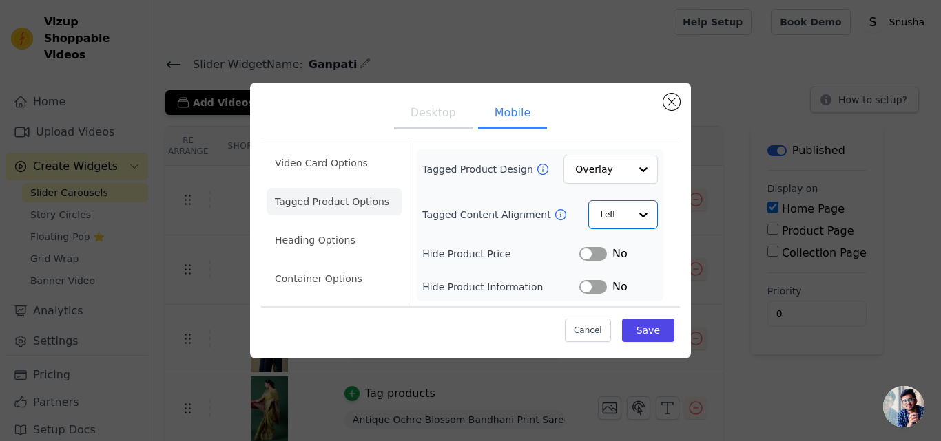
click at [428, 111] on button "Desktop" at bounding box center [433, 114] width 79 height 30
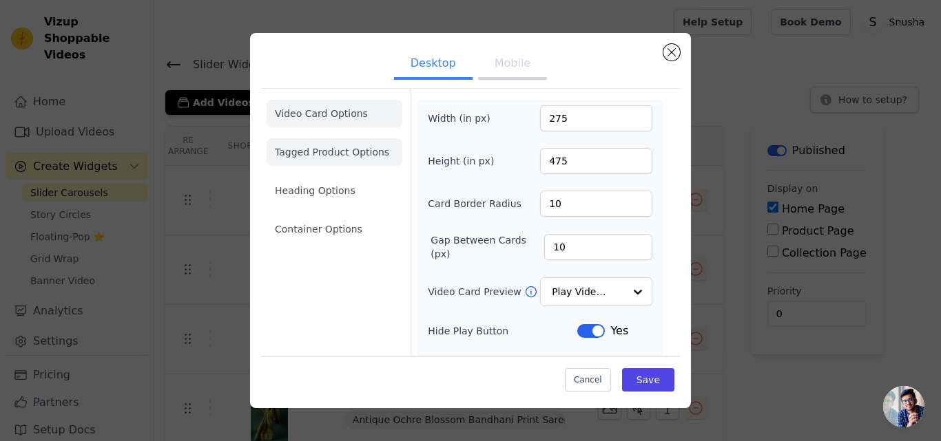
click at [336, 216] on li "Tagged Product Options" at bounding box center [335, 230] width 136 height 28
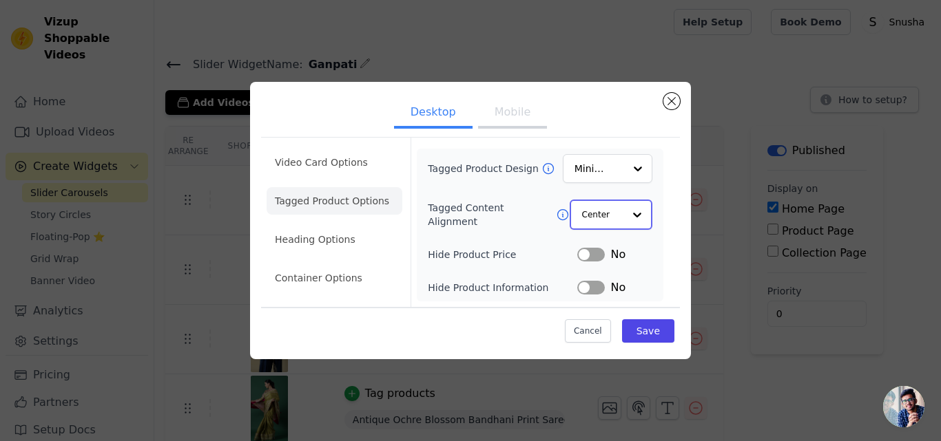
click at [597, 205] on input "Tagged Content Alignment" at bounding box center [602, 215] width 41 height 28
click at [605, 273] on div "Left" at bounding box center [609, 276] width 79 height 29
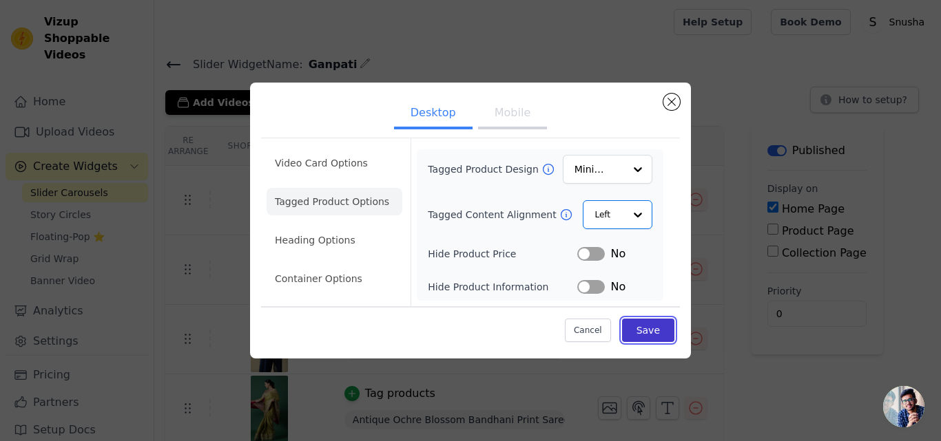
click at [657, 333] on button "Save" at bounding box center [648, 330] width 52 height 23
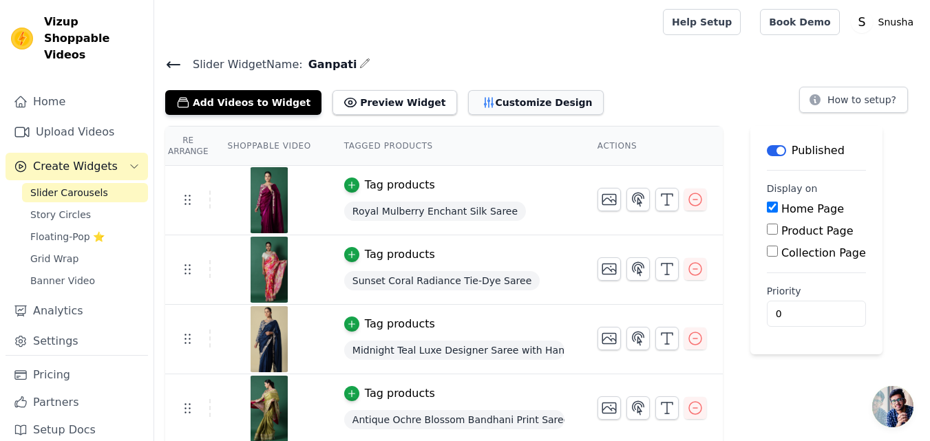
click at [488, 101] on button "Customize Design" at bounding box center [536, 102] width 136 height 25
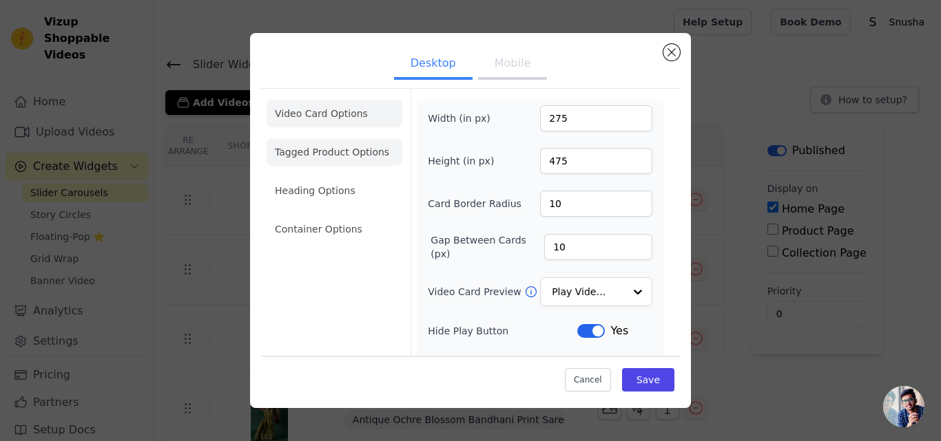
click at [332, 216] on li "Tagged Product Options" at bounding box center [335, 230] width 136 height 28
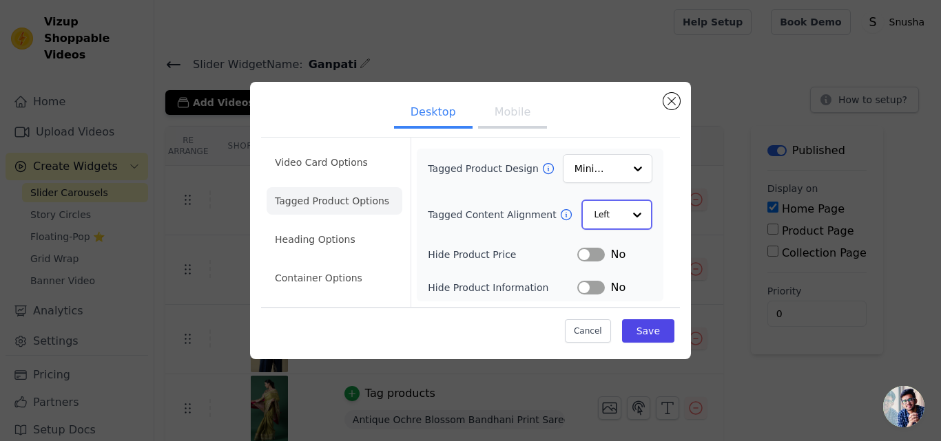
click at [605, 211] on input "Tagged Content Alignment" at bounding box center [609, 215] width 30 height 28
click at [611, 249] on div "Center" at bounding box center [615, 247] width 69 height 29
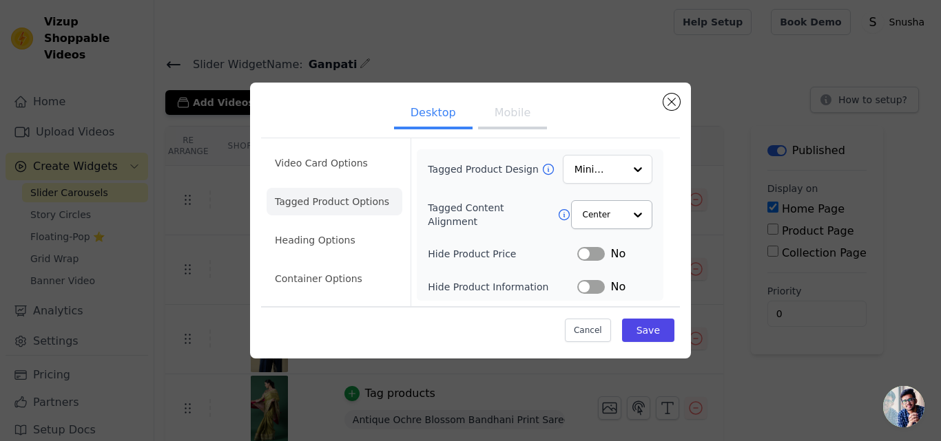
click at [494, 112] on button "Mobile" at bounding box center [512, 114] width 69 height 30
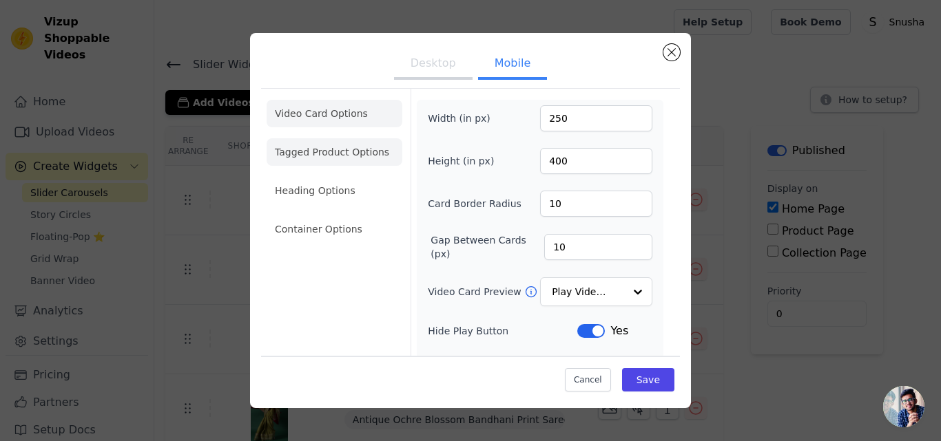
click at [310, 216] on li "Tagged Product Options" at bounding box center [335, 230] width 136 height 28
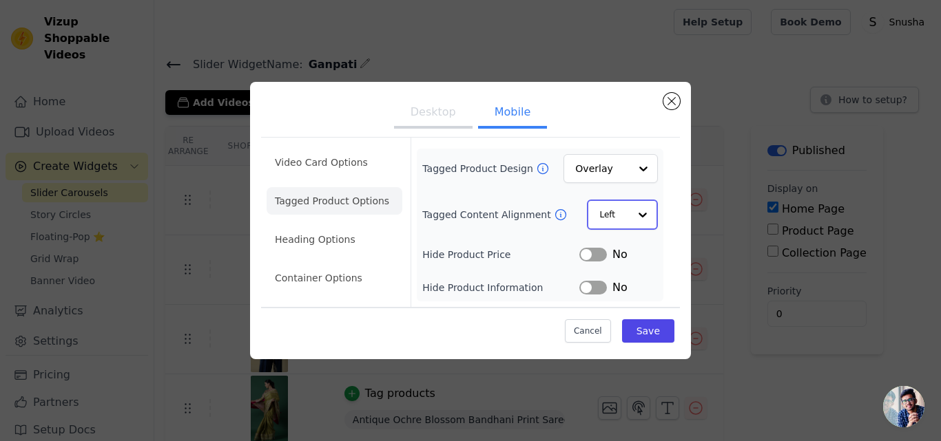
click at [623, 212] on input "Tagged Content Alignment" at bounding box center [614, 215] width 30 height 28
click at [629, 252] on div "Center" at bounding box center [621, 247] width 69 height 29
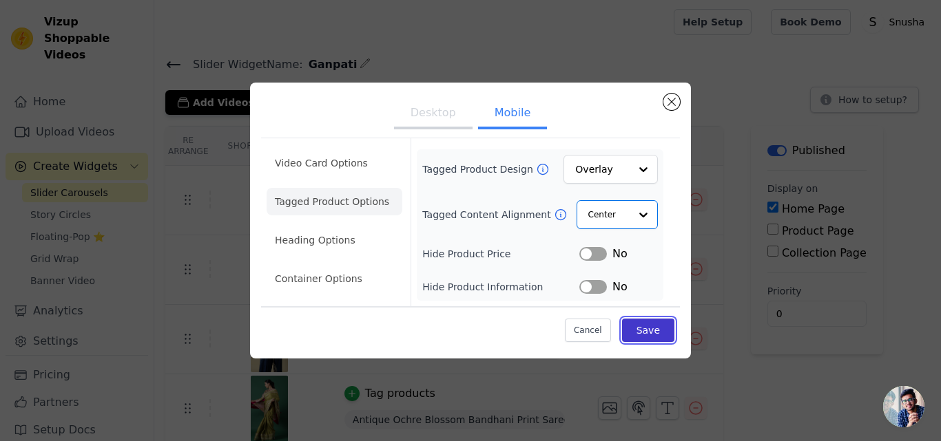
click at [660, 328] on button "Save" at bounding box center [648, 330] width 52 height 23
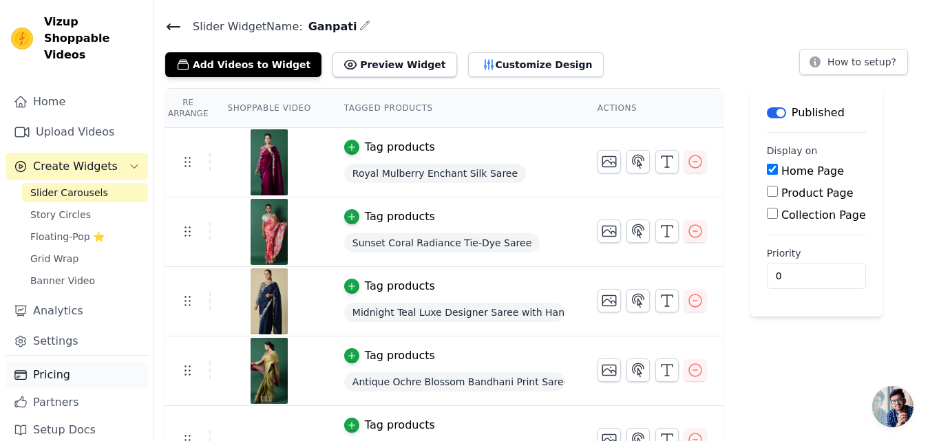
scroll to position [72, 0]
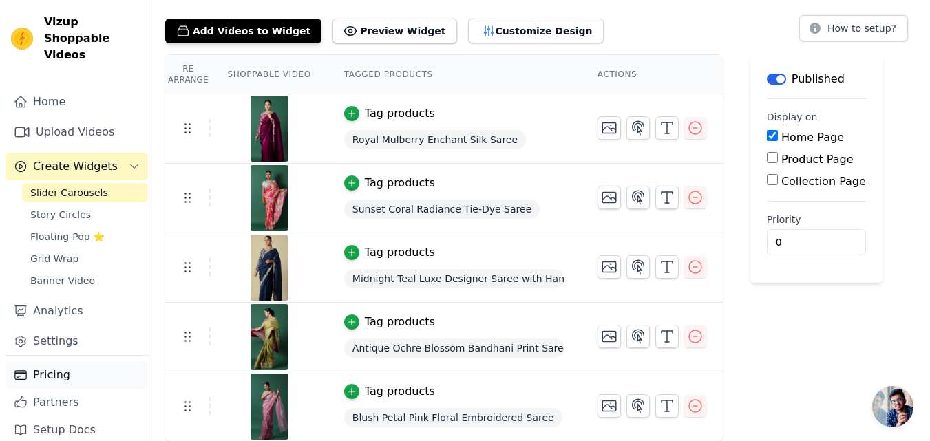
click at [58, 363] on link "Pricing" at bounding box center [77, 376] width 143 height 28
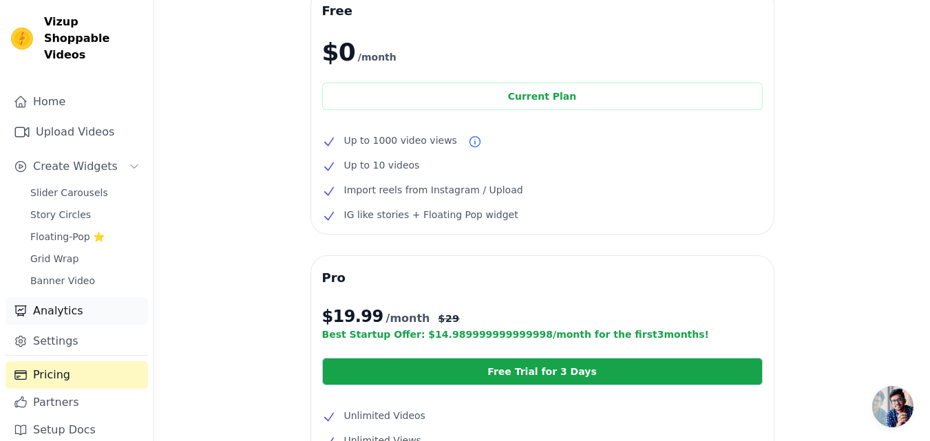
click at [61, 301] on link "Analytics" at bounding box center [77, 312] width 143 height 28
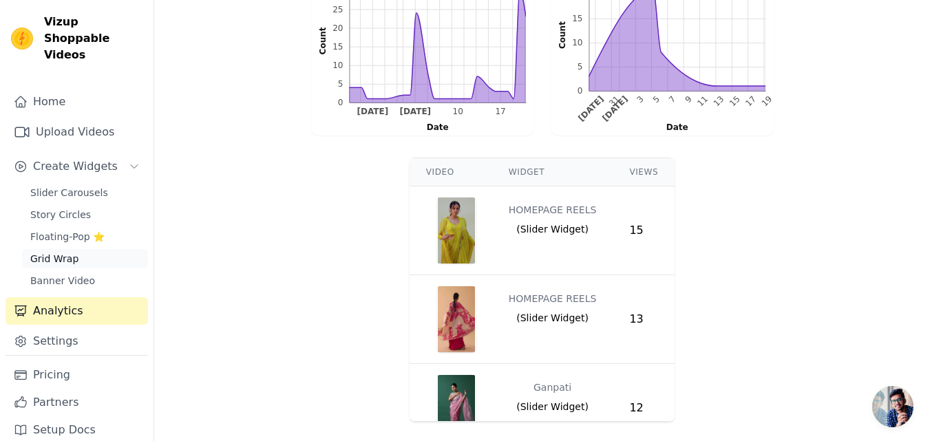
click at [52, 252] on span "Grid Wrap" at bounding box center [54, 259] width 48 height 14
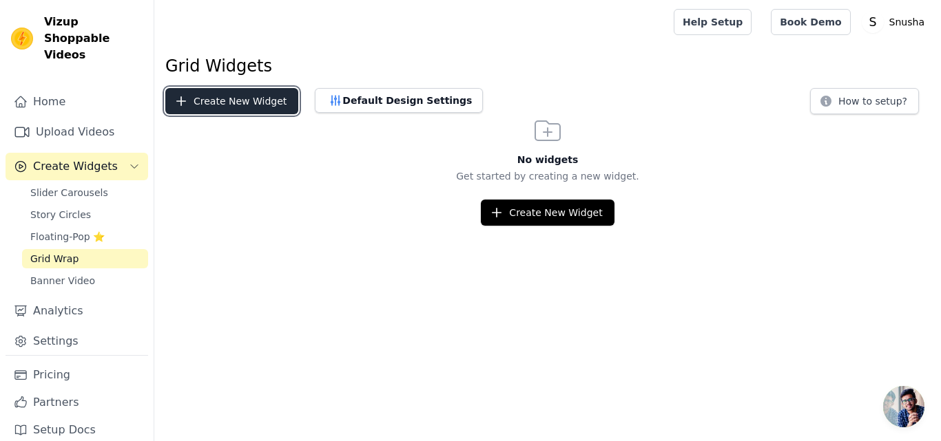
click at [249, 99] on button "Create New Widget" at bounding box center [231, 101] width 133 height 26
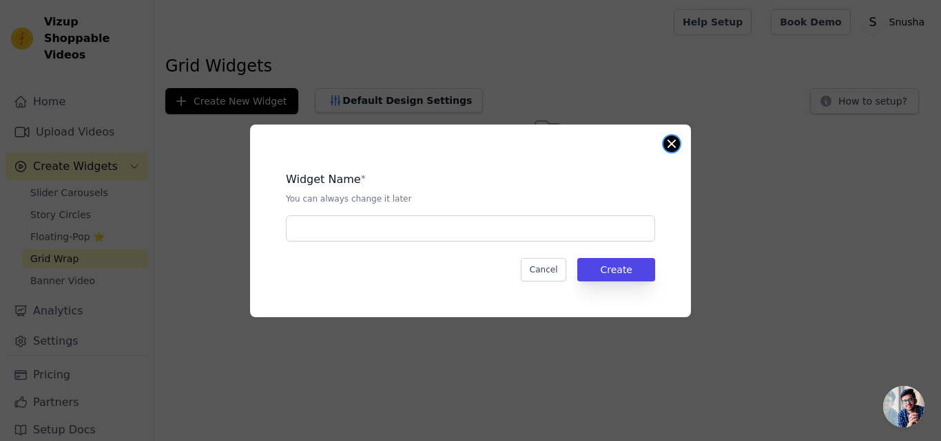
click at [670, 144] on button "Close modal" at bounding box center [671, 144] width 17 height 17
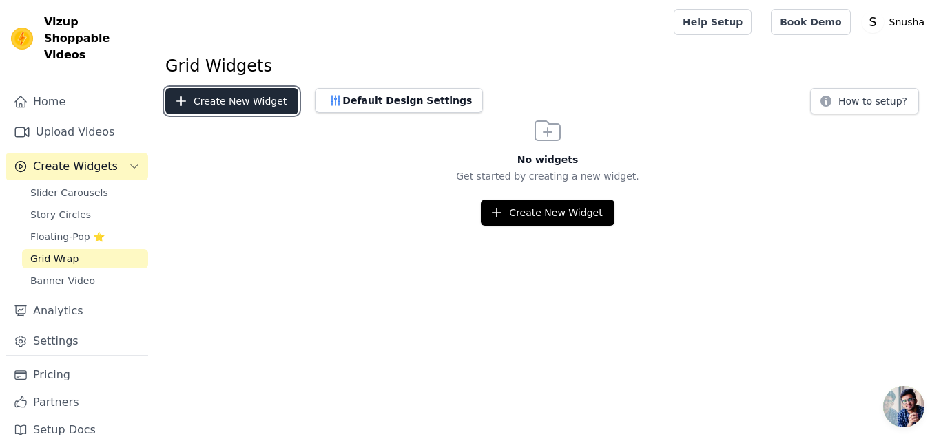
click at [207, 98] on button "Create New Widget" at bounding box center [231, 101] width 133 height 26
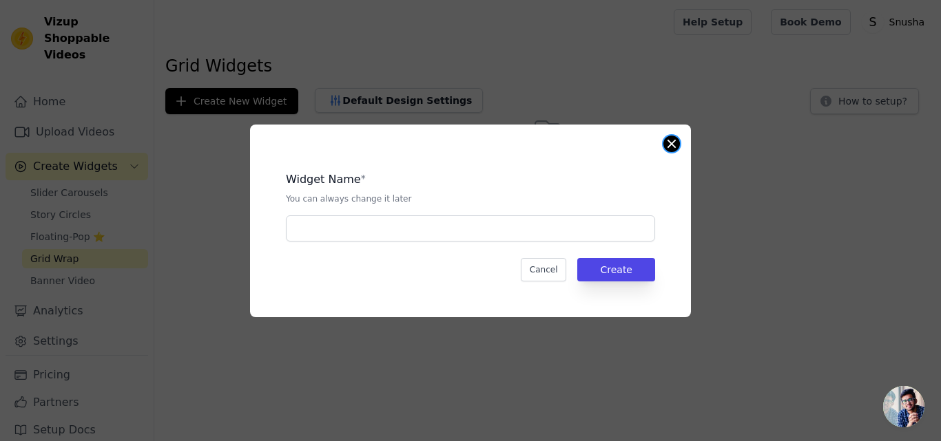
click at [673, 145] on button "Close modal" at bounding box center [671, 144] width 17 height 17
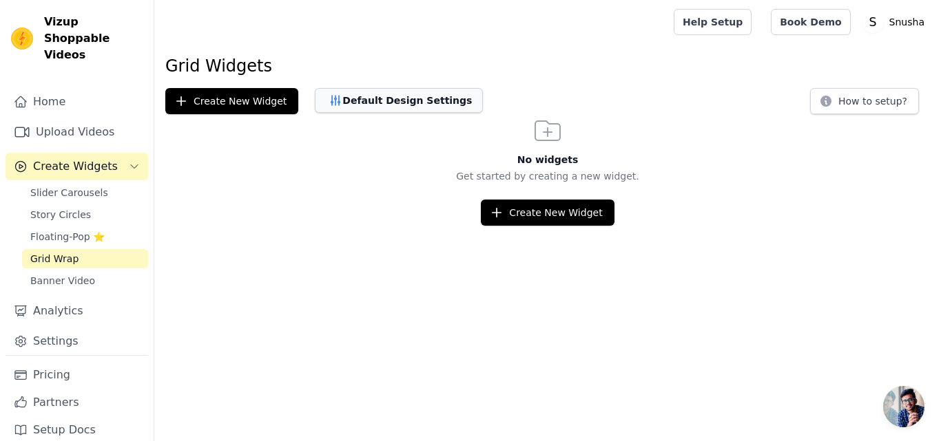
click at [379, 94] on button "Default Design Settings" at bounding box center [399, 100] width 168 height 25
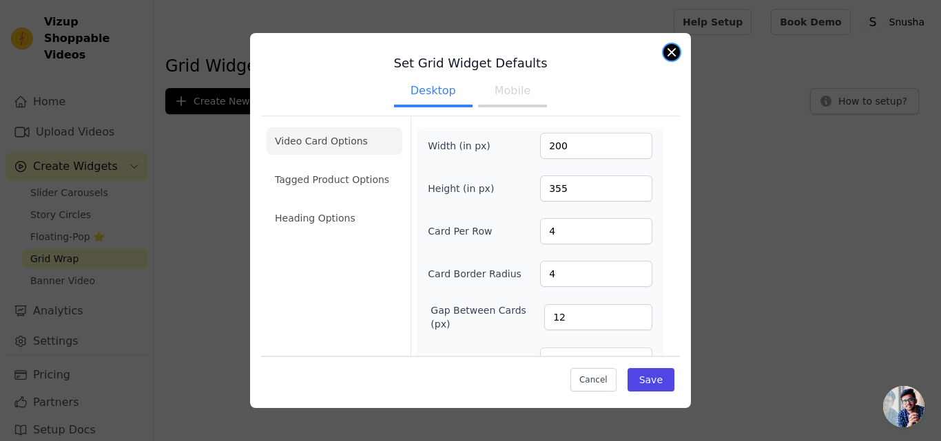
click at [673, 49] on button "Close modal" at bounding box center [671, 52] width 17 height 17
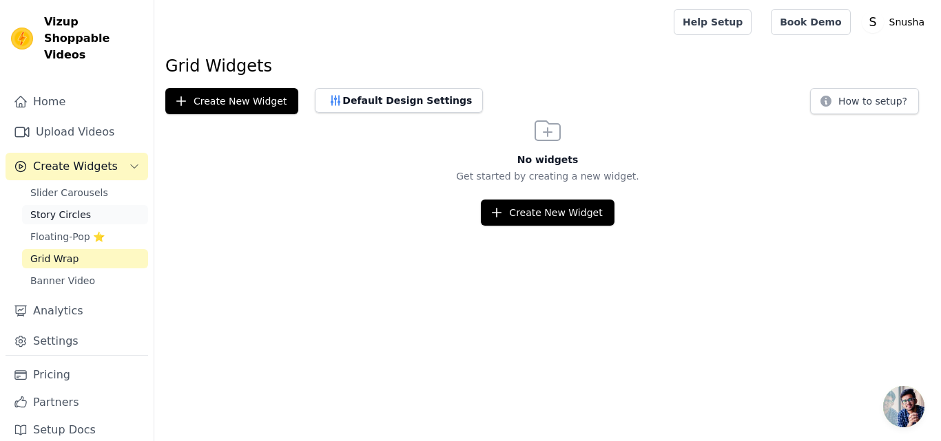
click at [77, 208] on span "Story Circles" at bounding box center [60, 215] width 61 height 14
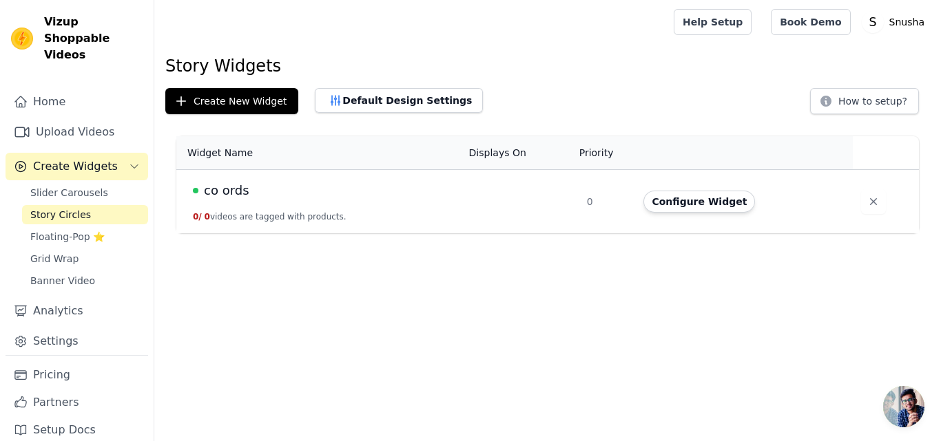
click at [329, 203] on td "co ords 0 / 0 videos are tagged with products." at bounding box center [318, 202] width 284 height 64
click at [253, 211] on td "co ords 0 / 0 videos are tagged with products." at bounding box center [318, 202] width 284 height 64
click at [231, 195] on span "co ords" at bounding box center [226, 190] width 45 height 19
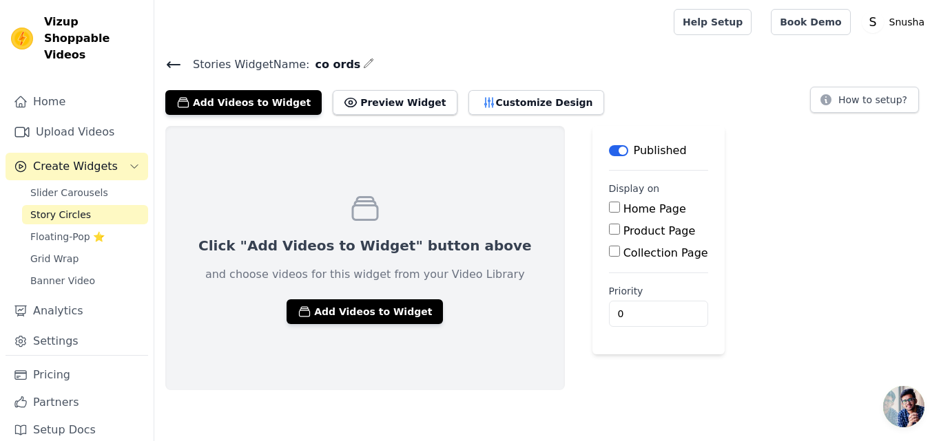
click at [171, 65] on icon at bounding box center [173, 65] width 12 height 6
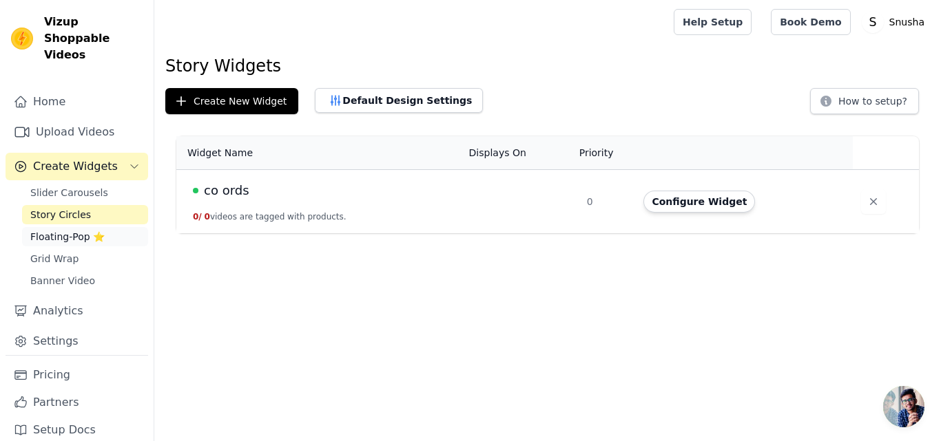
click at [55, 230] on span "Floating-Pop ⭐" at bounding box center [67, 237] width 74 height 14
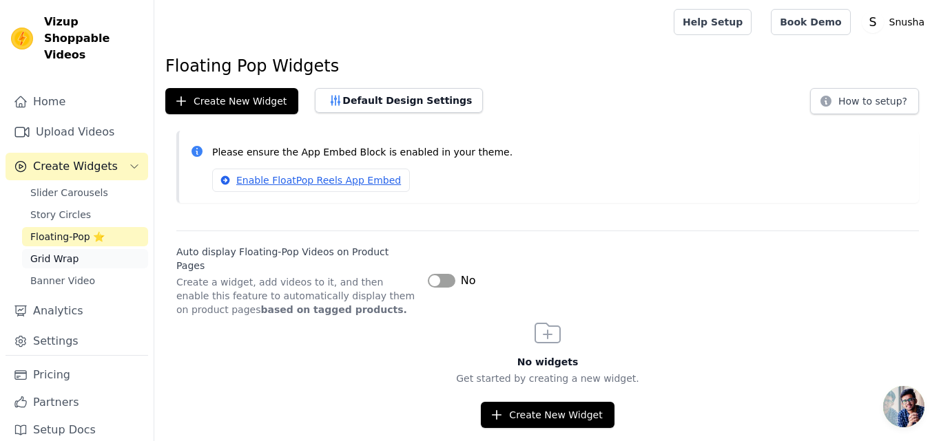
click at [55, 249] on link "Grid Wrap" at bounding box center [85, 258] width 126 height 19
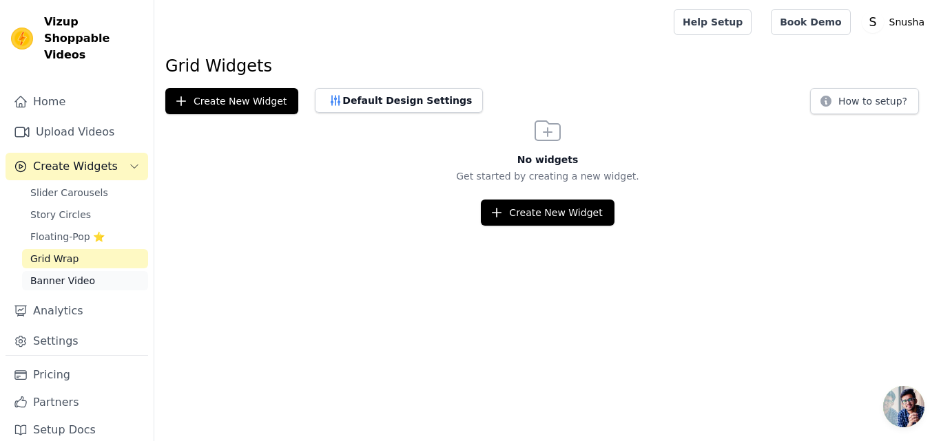
click at [58, 274] on span "Banner Video" at bounding box center [62, 281] width 65 height 14
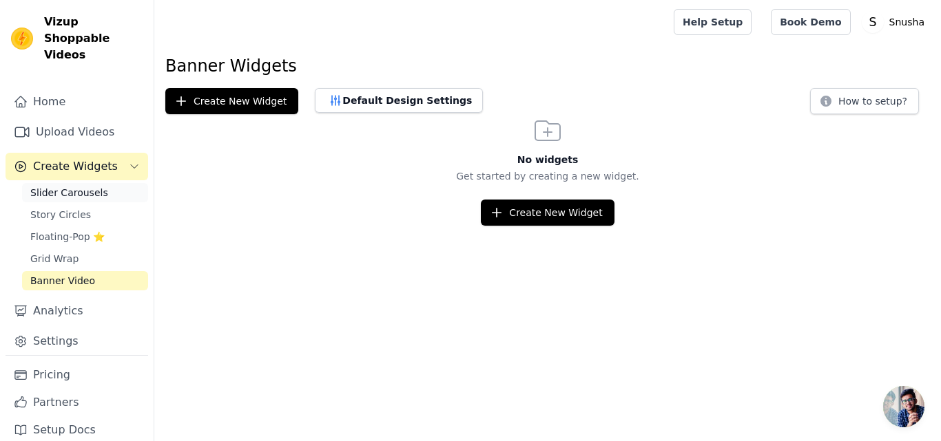
click at [61, 186] on span "Slider Carousels" at bounding box center [69, 193] width 78 height 14
